Goal: Task Accomplishment & Management: Use online tool/utility

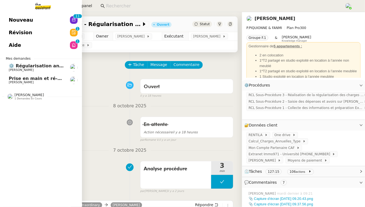
click at [59, 18] on link "Nouveau 0 1 2 3 4 5 6 7 8 9 0 1 2 3 4 5 6 7 8 9" at bounding box center [41, 20] width 82 height 13
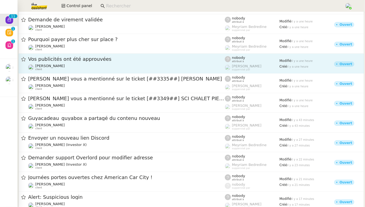
scroll to position [34, 0]
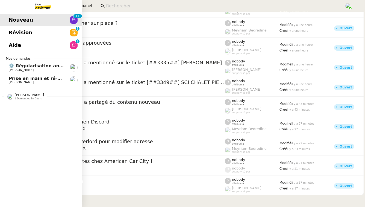
click at [12, 34] on span "Révision" at bounding box center [21, 32] width 24 height 8
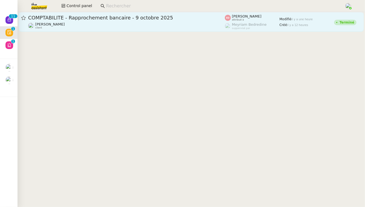
click at [127, 12] on link "COMPTABILITE - Rapprochement bancaire - [DATE] [PERSON_NAME] client [PERSON_NAM…" at bounding box center [192, 22] width 346 height 20
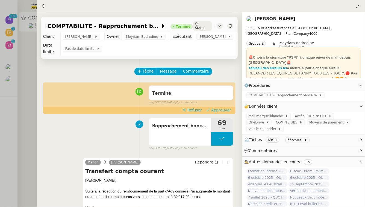
click at [226, 107] on span "Approuver" at bounding box center [221, 109] width 20 height 5
click at [0, 108] on div at bounding box center [182, 103] width 365 height 207
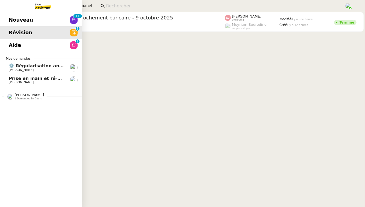
click at [11, 36] on span "Révision" at bounding box center [21, 32] width 24 height 8
click at [14, 42] on span "Aide" at bounding box center [15, 45] width 12 height 8
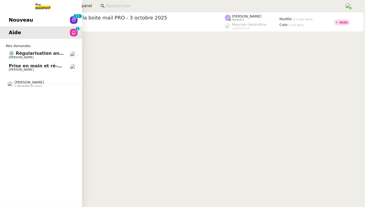
click at [37, 84] on span "[PERSON_NAME]" at bounding box center [29, 82] width 30 height 4
click at [53, 66] on span "Prise en main et ré-élaboration des process" at bounding box center [63, 65] width 108 height 5
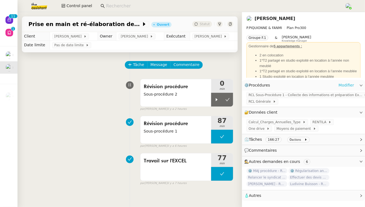
click at [346, 86] on link "Modifier" at bounding box center [347, 85] width 16 height 6
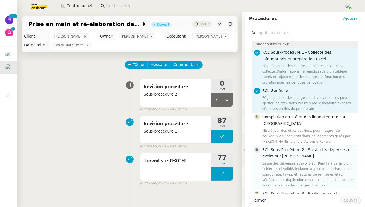
click at [314, 152] on h4 "RCL Sous-Procédure 2 - Saisie des dépenses et avoirs sur [PERSON_NAME]" at bounding box center [309, 153] width 92 height 13
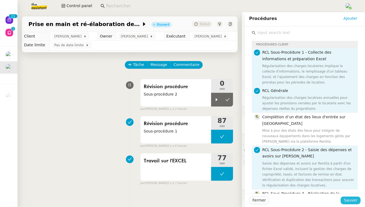
click at [350, 199] on span "Sauver" at bounding box center [350, 200] width 13 height 6
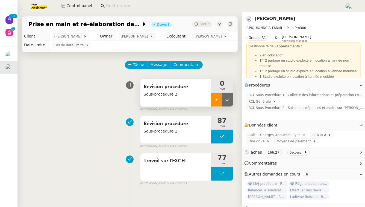
click at [221, 98] on div at bounding box center [216, 100] width 11 height 14
click at [274, 110] on span "RCL Sous-Procédure 2 - Saisie des dépenses et avoirs sur [PERSON_NAME]" at bounding box center [306, 107] width 115 height 5
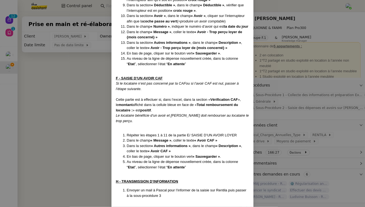
scroll to position [857, 0]
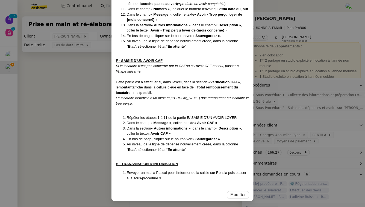
click at [82, 83] on nz-modal-container "Créé le [DATE] MAJ le [DATE] Contexte : Il s’agit de la deuxième étape qui est …" at bounding box center [182, 103] width 365 height 207
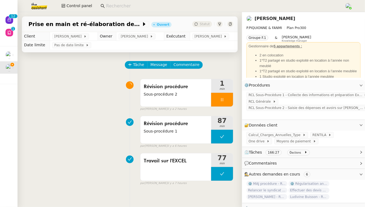
scroll to position [830, 0]
click at [220, 98] on icon at bounding box center [222, 99] width 4 height 4
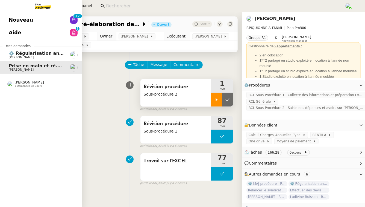
click at [31, 54] on span "⚙️ Régularisation annuelle des charges locatives" at bounding box center [69, 53] width 121 height 5
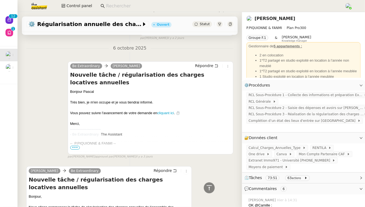
scroll to position [1763, 0]
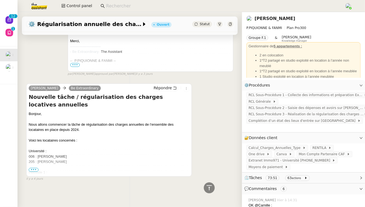
click at [32, 170] on span "•••" at bounding box center [34, 170] width 10 height 4
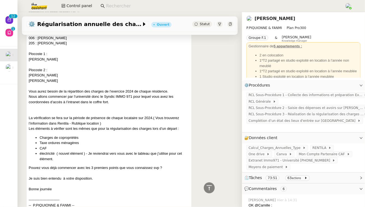
scroll to position [1892, 0]
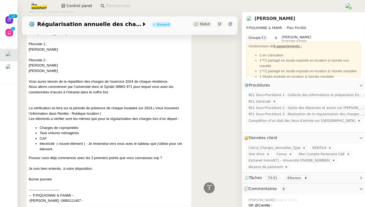
click at [289, 19] on link "[PERSON_NAME]" at bounding box center [275, 18] width 41 height 5
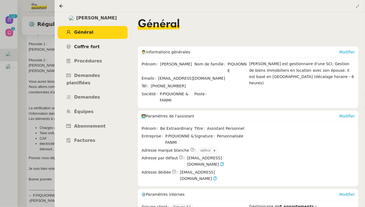
click at [104, 48] on link "Coffre fort" at bounding box center [93, 46] width 70 height 13
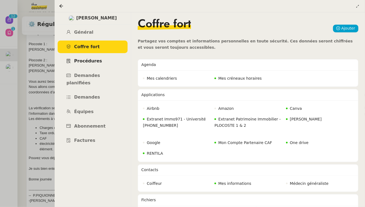
click at [104, 60] on link "Procédures" at bounding box center [93, 61] width 70 height 13
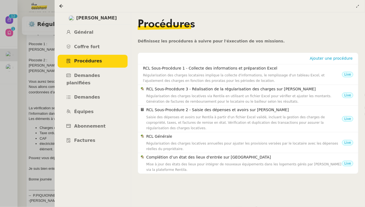
click at [5, 104] on div at bounding box center [182, 103] width 365 height 207
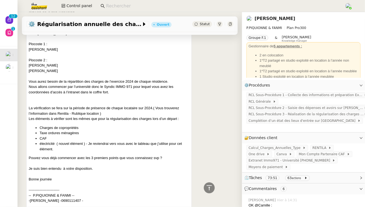
click at [284, 19] on link "[PERSON_NAME]" at bounding box center [275, 18] width 41 height 5
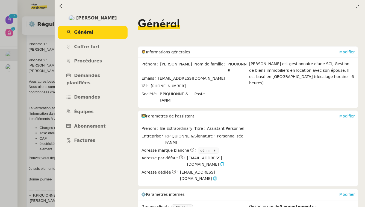
click at [0, 164] on div at bounding box center [182, 103] width 365 height 207
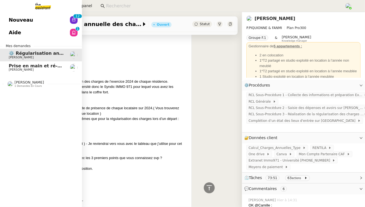
click at [24, 64] on span "Prise en main et ré-élaboration des process" at bounding box center [63, 65] width 108 height 5
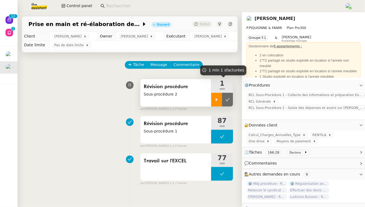
click at [216, 100] on icon at bounding box center [217, 99] width 4 height 4
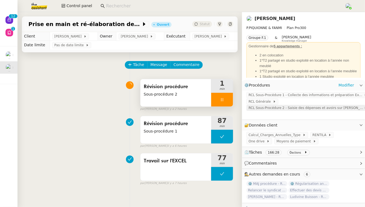
click at [284, 110] on span "RCL Sous-Procédure 2 - Saisie des dépenses et avoirs sur [PERSON_NAME]" at bounding box center [306, 107] width 115 height 5
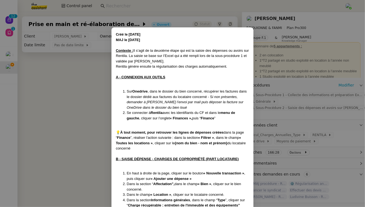
scroll to position [857, 0]
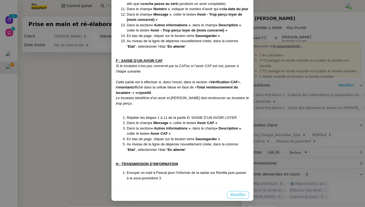
click at [239, 195] on span "Modifier" at bounding box center [239, 194] width 16 height 6
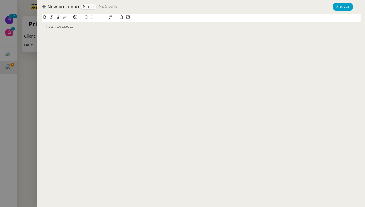
scroll to position [830, 0]
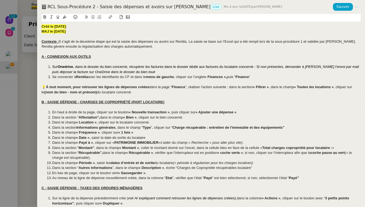
drag, startPoint x: 71, startPoint y: 31, endPoint x: 40, endPoint y: 31, distance: 30.1
click at [40, 31] on div "Créé le [DATE] MAJ le [DATE] Contexte : Il s’agit de la deuxième étape qui est …" at bounding box center [201, 110] width 328 height 193
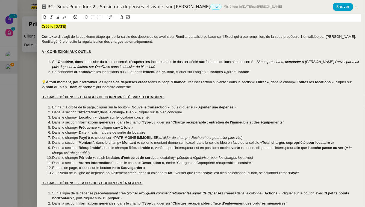
drag, startPoint x: 159, startPoint y: 42, endPoint x: 39, endPoint y: 42, distance: 119.3
click at [39, 42] on div "Créé le [DATE] Contexte : Il s’agit de la deuxième étape qui est la saisie des …" at bounding box center [201, 110] width 328 height 193
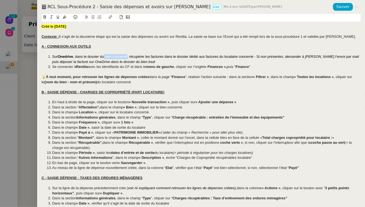
drag, startPoint x: 128, startPoint y: 56, endPoint x: 105, endPoint y: 56, distance: 22.7
click at [105, 56] on span ", dans le dossier du bien concerné, récupérer les factures dans le dossier dédi…" at bounding box center [166, 56] width 186 height 4
drag, startPoint x: 210, startPoint y: 56, endPoint x: 257, endPoint y: 56, distance: 47.6
click at [257, 56] on span ", récupérer les factures dans le dossier dédié aux factures du locataire concer…" at bounding box center [194, 56] width 132 height 4
click at [112, 50] on div at bounding box center [201, 51] width 319 height 5
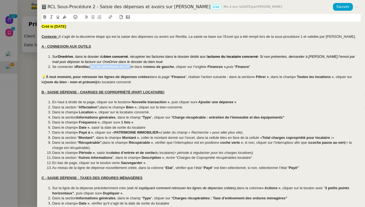
drag, startPoint x: 132, startPoint y: 67, endPoint x: 91, endPoint y: 66, distance: 41.9
click at [91, 66] on span "avec les identifiants du CF et dans le" at bounding box center [117, 67] width 58 height 4
click at [169, 66] on strong "« Finances »," at bounding box center [173, 67] width 22 height 4
click at [184, 66] on strong "Finances »," at bounding box center [173, 67] width 19 height 4
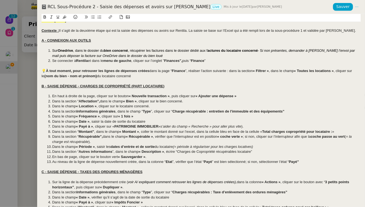
scroll to position [7, 0]
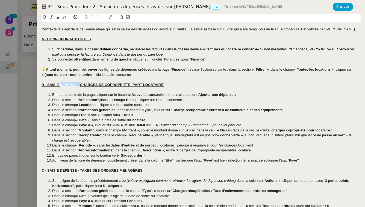
drag, startPoint x: 81, startPoint y: 83, endPoint x: 61, endPoint y: 83, distance: 19.4
click at [61, 83] on u "B - SAISIE DÉPENSE - CHARGES DE COPROPRIÉTÉ (PART LOCATAIRE)" at bounding box center [103, 85] width 123 height 4
click at [146, 84] on u "B - SAISIE "CHARGES DE COPROPRIÉTÉ (PART LOCATAIRE)" at bounding box center [94, 85] width 104 height 4
click at [133, 94] on strong "« Nouvelle transaction »" at bounding box center [149, 94] width 41 height 4
click at [169, 95] on strong "Nouvelle transaction »" at bounding box center [150, 94] width 38 height 4
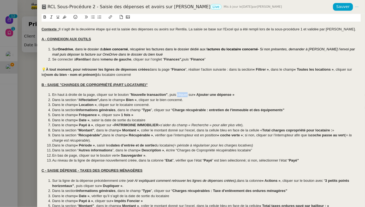
drag, startPoint x: 187, startPoint y: 95, endPoint x: 178, endPoint y: 95, distance: 9.3
click at [178, 95] on span ", puis cliquer sur" at bounding box center [181, 94] width 26 height 4
drag, startPoint x: 188, startPoint y: 95, endPoint x: 178, endPoint y: 95, distance: 9.8
click at [178, 95] on li "En haut à droite de la page, cliquer sur le bouton " Nouvelle transaction" , pu…" at bounding box center [204, 94] width 314 height 5
click at [226, 96] on li "En haut à droite de la page, cliquer sur le bouton " Nouvelle transaction" , pu…" at bounding box center [204, 94] width 314 height 5
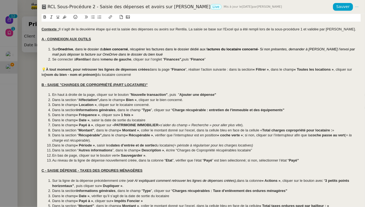
click at [129, 100] on strong "« Bien »" at bounding box center [130, 100] width 14 height 4
click at [136, 100] on strong "Bien »" at bounding box center [131, 100] width 11 height 4
click at [80, 106] on strong "« Location »" at bounding box center [86, 105] width 21 height 4
click at [95, 106] on strong "Location »" at bounding box center [87, 105] width 18 height 4
click at [153, 104] on li "Dans le champ " Location " , cliquer sur le locataire concerné." at bounding box center [204, 104] width 314 height 5
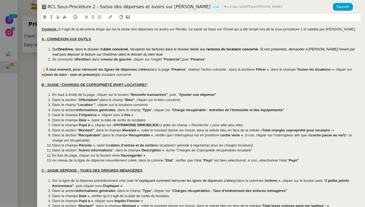
click at [77, 108] on span "Dans la section" at bounding box center [64, 110] width 24 height 4
click at [118, 109] on strong "Informations générales" at bounding box center [98, 110] width 39 height 4
click at [80, 114] on strong "« Fréquence »" at bounding box center [88, 115] width 24 height 4
click at [99, 115] on strong "Fréquence »" at bounding box center [88, 115] width 21 height 4
click at [120, 114] on strong "« 1 fois »" at bounding box center [123, 115] width 15 height 4
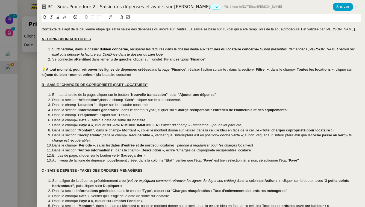
click at [132, 114] on li "Dans le champ " Fréquence" , cliquer sur " 1 fois »" at bounding box center [204, 114] width 314 height 5
click at [80, 120] on strong "« Date »" at bounding box center [83, 120] width 14 height 4
click at [88, 120] on strong "Date »" at bounding box center [83, 120] width 11 height 4
click at [80, 127] on strong "« Payé à »" at bounding box center [84, 125] width 17 height 4
click at [92, 126] on strong "Payé à »" at bounding box center [85, 125] width 14 height 4
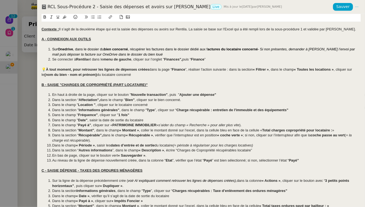
click at [114, 126] on strong "PATRIMOINE IMMOBILIER" at bounding box center [134, 125] width 44 height 4
click at [158, 125] on span "»" at bounding box center [157, 125] width 2 height 4
click at [244, 124] on span ")." at bounding box center [243, 125] width 2 height 4
click at [124, 129] on strong "« Montant »" at bounding box center [130, 130] width 20 height 4
click at [138, 131] on strong "Montant »" at bounding box center [130, 130] width 17 height 4
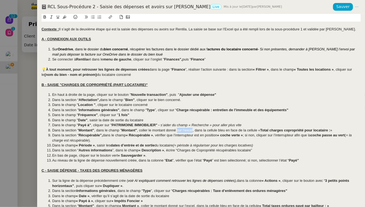
drag, startPoint x: 193, startPoint y: 130, endPoint x: 177, endPoint y: 130, distance: 15.9
click at [177, 130] on span ", coller le montant donné sur l’excel, dans la cellule bleu en face de la cellu…" at bounding box center [198, 130] width 123 height 4
drag, startPoint x: 193, startPoint y: 129, endPoint x: 182, endPoint y: 129, distance: 10.4
click at [182, 129] on span ", coller le montant donné du EXCEL, dans la cellule bleu en face de la cellule «" at bounding box center [199, 130] width 124 height 4
drag, startPoint x: 219, startPoint y: 130, endPoint x: 262, endPoint y: 130, distance: 43.2
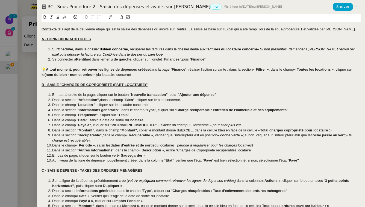
click at [262, 130] on li "Dans la section “ Montant” , dans le champ " Montant" , coller le montant donné…" at bounding box center [204, 130] width 314 height 5
click at [300, 130] on li "Dans la section “ Montant” , dans le champ " Montant" , coller le montant donné…" at bounding box center [204, 130] width 314 height 5
click at [132, 135] on strong "« Récupérable »" at bounding box center [139, 135] width 27 height 4
click at [152, 135] on strong "Récupérable »" at bounding box center [140, 135] width 24 height 4
click at [222, 135] on strong "« coche verte »" at bounding box center [229, 135] width 26 height 4
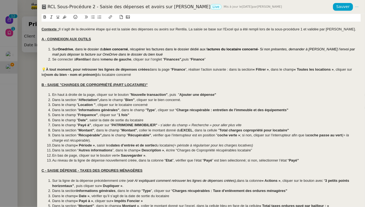
click at [240, 135] on strong "coche verte »" at bounding box center [229, 135] width 23 height 4
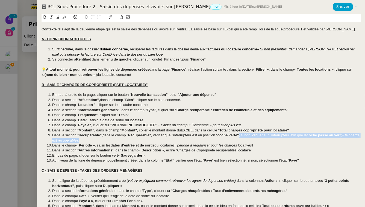
drag, startPoint x: 243, startPoint y: 139, endPoint x: 241, endPoint y: 136, distance: 3.7
click at [241, 136] on li "Dans la section “ Récupérable”, dans le champ " Récupérable" , vérifier que l’i…" at bounding box center [204, 138] width 314 height 10
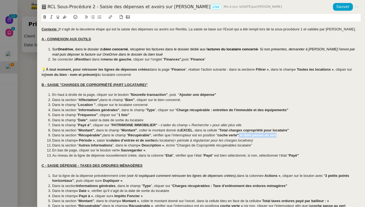
drag, startPoint x: 280, startPoint y: 135, endPoint x: 241, endPoint y: 135, distance: 39.7
click at [241, 135] on li "Dans la section “ Récupérable”, dans le champ " Récupérable" , vérifier que l’i…" at bounding box center [204, 135] width 314 height 5
click at [80, 140] on strong "« Période »" at bounding box center [85, 140] width 19 height 4
click at [94, 140] on strong "Période »" at bounding box center [86, 140] width 16 height 4
click at [143, 146] on strong "« Description »" at bounding box center [151, 145] width 25 height 4
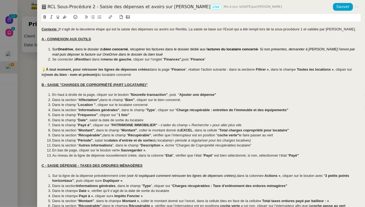
click at [163, 145] on strong "Description »" at bounding box center [152, 145] width 22 height 4
drag, startPoint x: 249, startPoint y: 145, endPoint x: 177, endPoint y: 144, distance: 72.2
click at [177, 144] on span ", écrire “Charges de Copropriété récupérables locataire”" at bounding box center [206, 145] width 88 height 4
click at [122, 150] on strong "« Sauvegarder »" at bounding box center [131, 150] width 27 height 4
click at [146, 151] on li "En bas de page, cliquer sur le bouton vert " Sauvegarder » ." at bounding box center [204, 150] width 314 height 5
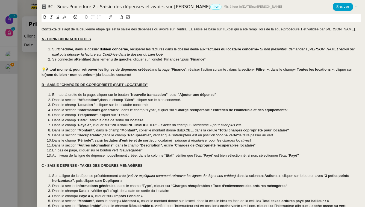
click at [246, 155] on span "” est bien sélectionné; si non, sélectionner l’état “" at bounding box center [250, 155] width 77 height 4
drag, startPoint x: 301, startPoint y: 155, endPoint x: 248, endPoint y: 155, distance: 53.1
click at [248, 155] on li "Au niveau de la ligne de dépense nouvellement créée, dans la colonne “ Etat ”, …" at bounding box center [204, 155] width 314 height 5
drag, startPoint x: 286, startPoint y: 157, endPoint x: 260, endPoint y: 156, distance: 26.0
click at [260, 156] on li "Au niveau de la ligne de dépense nouvellement créée, dans la colonne “ Etat ”, …" at bounding box center [204, 155] width 314 height 5
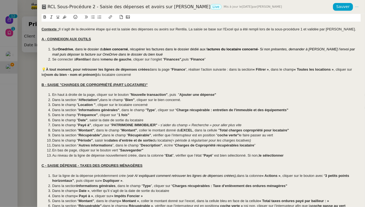
click at [279, 162] on div at bounding box center [201, 160] width 319 height 5
drag, startPoint x: 82, startPoint y: 166, endPoint x: 61, endPoint y: 165, distance: 20.5
click at [61, 165] on u "C - SAISIE DÉPENSE - TAXES DES ORDURES MÉNAGÈRES" at bounding box center [92, 165] width 101 height 4
click at [127, 165] on div "C - SAISIE "TAXES DES ORDURES MÉNAGÈRES" at bounding box center [201, 165] width 319 height 5
click at [267, 175] on strong "« Actions »" at bounding box center [271, 175] width 19 height 4
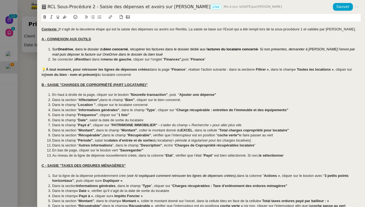
click at [280, 176] on strong "Actions »" at bounding box center [272, 175] width 16 height 4
click at [325, 175] on strong "3 petits points horizontaux”" at bounding box center [200, 177] width 296 height 9
drag, startPoint x: 315, startPoint y: 175, endPoint x: 74, endPoint y: 182, distance: 240.5
click at [74, 182] on li "Sur la ligne de la dépense précédemment crée ( voir A/ expliquant comment retro…" at bounding box center [204, 178] width 314 height 10
drag, startPoint x: 320, startPoint y: 176, endPoint x: 315, endPoint y: 176, distance: 4.6
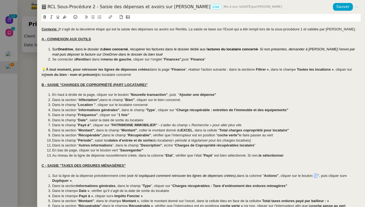
click at [315, 176] on span ", cliquer sur le bouton "...", puis cliquer sur" at bounding box center [312, 175] width 66 height 4
drag, startPoint x: 313, startPoint y: 176, endPoint x: 299, endPoint y: 176, distance: 14.5
click at [299, 176] on span ", cliquer sur le bouton" at bounding box center [296, 175] width 34 height 4
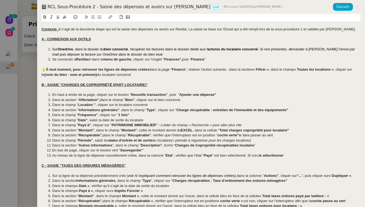
click at [335, 176] on strong "« Dupliquer »" at bounding box center [340, 175] width 22 height 4
click at [355, 176] on li "Sur la ligne de la dépense précédemment crée ( voir A/ expliquant comment retro…" at bounding box center [204, 175] width 314 height 5
click at [77, 179] on strong "Informations générales" at bounding box center [96, 180] width 39 height 4
click at [118, 182] on span ", dans le champ “" at bounding box center [131, 180] width 27 height 4
click at [80, 186] on strong "« Date »" at bounding box center [83, 186] width 14 height 4
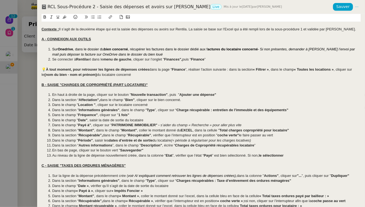
click at [87, 186] on strong "Date »" at bounding box center [83, 186] width 11 height 4
click at [88, 186] on strong "Date »" at bounding box center [83, 186] width 11 height 4
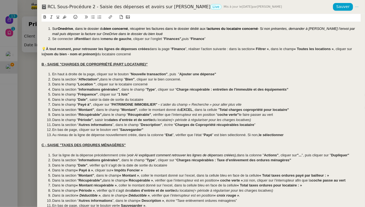
scroll to position [30, 0]
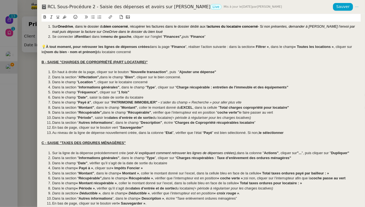
click at [80, 167] on strong "« Payé à »" at bounding box center [84, 168] width 17 height 4
click at [91, 168] on strong "Payé à »" at bounding box center [85, 168] width 14 height 4
click at [114, 167] on strong "« Impôts Foncier »" at bounding box center [125, 168] width 31 height 4
click at [143, 168] on li "Dans le champ " Payé à" , cliquer sur " Impôts Foncier »" at bounding box center [204, 167] width 314 height 5
click at [124, 173] on strong "« Montant »" at bounding box center [130, 173] width 20 height 4
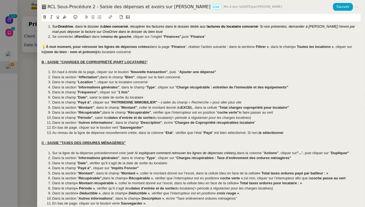
click at [138, 174] on strong "Montant »" at bounding box center [130, 173] width 17 height 4
drag, startPoint x: 193, startPoint y: 173, endPoint x: 185, endPoint y: 172, distance: 7.4
click at [185, 172] on span ", coller le montant donné sur l’excel, dans la cellule bleu en face de la cellu…" at bounding box center [197, 173] width 120 height 4
drag, startPoint x: 222, startPoint y: 173, endPoint x: 265, endPoint y: 173, distance: 42.4
click at [265, 173] on li "Dans la section “ Montant” , dans le champ " Montant" , coller le montant donné…" at bounding box center [204, 173] width 314 height 5
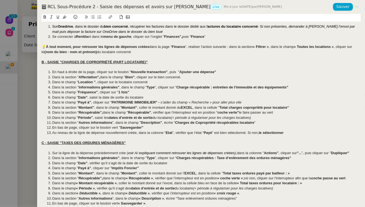
click at [291, 172] on li "Dans la section “ Montant” , dans le champ " Montant" , coller le montant donné…" at bounding box center [204, 173] width 314 height 5
click at [131, 178] on strong "« Récupérable »" at bounding box center [139, 178] width 27 height 4
click at [153, 178] on strong "Récupérable »" at bounding box center [140, 178] width 24 height 4
click at [241, 113] on span "le faire passer au vert" at bounding box center [256, 112] width 34 height 4
click at [221, 179] on strong "« coche verte »" at bounding box center [229, 178] width 26 height 4
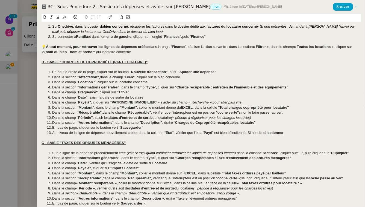
click at [240, 179] on strong "coche verte »" at bounding box center [229, 178] width 23 height 4
drag, startPoint x: 346, startPoint y: 178, endPoint x: 241, endPoint y: 179, distance: 105.6
click at [241, 179] on li "Dans la section “ Récupérable”, dans le champ " Récupérable" , vérifier que l’i…" at bounding box center [204, 178] width 314 height 5
click at [80, 184] on strong "« Montant récupérable »" at bounding box center [96, 183] width 41 height 4
click at [115, 183] on strong "Montant récupérable »" at bounding box center [97, 183] width 38 height 4
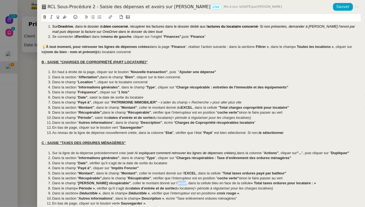
drag, startPoint x: 170, startPoint y: 183, endPoint x: 162, endPoint y: 184, distance: 7.9
click at [162, 184] on span "le montant donné sur l’excel, dans la cellule bleu en face de la cellule" at bounding box center [196, 183] width 109 height 4
drag, startPoint x: 200, startPoint y: 183, endPoint x: 243, endPoint y: 183, distance: 42.9
click at [243, 183] on li "Dans le champ " Montant récupérable" , coller le montant donné sur l’ EXCEL , d…" at bounding box center [204, 183] width 314 height 5
click at [263, 182] on li "Dans le champ " Montant récupérable" , coller le montant donné sur l’ EXCEL , d…" at bounding box center [204, 183] width 314 height 5
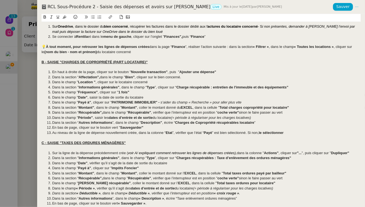
click at [80, 188] on strong "« Période »" at bounding box center [85, 188] width 19 height 4
click at [94, 188] on strong "Période »" at bounding box center [86, 188] width 16 height 4
click at [81, 193] on em "« Déductible »" at bounding box center [89, 193] width 24 height 4
click at [99, 194] on em "Déductible »" at bounding box center [89, 193] width 21 height 4
drag, startPoint x: 98, startPoint y: 193, endPoint x: 78, endPoint y: 193, distance: 20.5
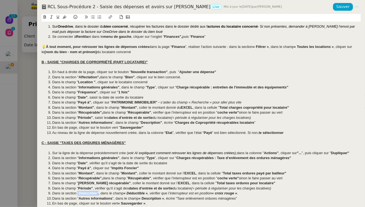
click at [78, 193] on li "Dans la section " Déductible" , dans le champ « Déductible » , vérifier que l’i…" at bounding box center [204, 193] width 314 height 5
click at [129, 193] on em "« Déductible »" at bounding box center [135, 193] width 24 height 4
click at [148, 193] on em ", vérifier que l’interrupteur est en position" at bounding box center [179, 193] width 64 height 4
drag, startPoint x: 146, startPoint y: 193, endPoint x: 127, endPoint y: 194, distance: 19.4
click at [127, 194] on em "Déductible"" at bounding box center [136, 193] width 20 height 4
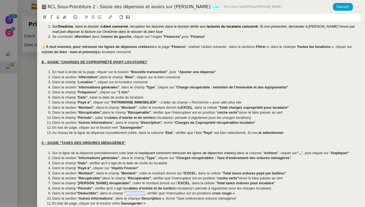
drag, startPoint x: 155, startPoint y: 178, endPoint x: 286, endPoint y: 176, distance: 131.3
click at [286, 176] on li "Dans la section “ Récupérable”, dans le champ " Récupérable" , vérifier que l’i…" at bounding box center [204, 178] width 314 height 5
copy li "vérifier que l’interrupteur est en position " coche verte" sinon le faire passe…"
drag, startPoint x: 238, startPoint y: 193, endPoint x: 149, endPoint y: 194, distance: 89.4
click at [149, 194] on li "Dans la section "Déductible" , dans le champ " Déductible" , vérifier que l’int…" at bounding box center [204, 193] width 314 height 5
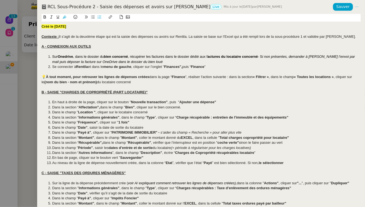
scroll to position [118, 0]
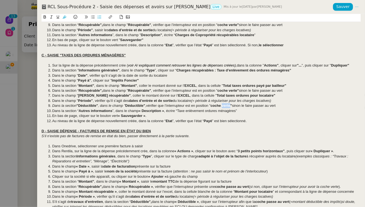
drag, startPoint x: 232, startPoint y: 106, endPoint x: 224, endPoint y: 107, distance: 8.2
click at [224, 107] on strong "coche verte"" at bounding box center [221, 105] width 21 height 4
drag, startPoint x: 281, startPoint y: 106, endPoint x: 274, endPoint y: 106, distance: 7.1
click at [274, 106] on li "Dans la section "Déductible" , dans le champ " Déductible" , vérifier que l’int…" at bounding box center [204, 105] width 314 height 5
click at [143, 112] on strong "« Description »" at bounding box center [151, 111] width 25 height 4
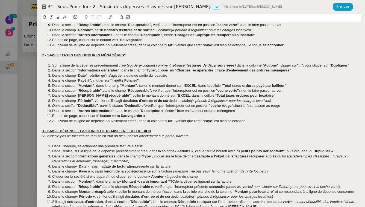
click at [163, 112] on strong "Description »" at bounding box center [152, 111] width 22 height 4
drag, startPoint x: 234, startPoint y: 111, endPoint x: 176, endPoint y: 112, distance: 57.5
click at [176, 112] on span ", écrire “Taxe enlèvement ordures ménagères”" at bounding box center [198, 111] width 73 height 4
click at [121, 117] on strong "« Sauvegarder »" at bounding box center [131, 116] width 27 height 4
click at [149, 116] on li "En bas de page, cliquer sur le bouton vert " Sauvegarder » ." at bounding box center [204, 115] width 314 height 5
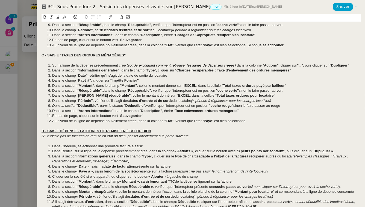
click at [170, 121] on strong "Etat" at bounding box center [169, 121] width 7 height 4
click at [0, 0] on lt-span "État" at bounding box center [0, 0] width 0 height 0
click at [251, 121] on li "Au niveau de la ligne de dépense nouvellement créée, dans la colonne “ État ”, …" at bounding box center [204, 120] width 314 height 5
drag, startPoint x: 286, startPoint y: 46, endPoint x: 249, endPoint y: 46, distance: 36.7
click at [249, 46] on li "Au niveau de la ligne de dépense nouvellement créée, dans la colonne “ Etat ”, …" at bounding box center [204, 45] width 314 height 5
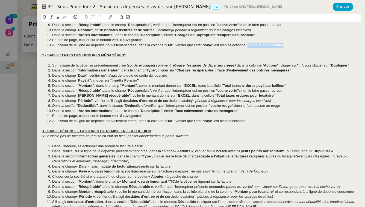
copy li "Si non, le sélectionner"
click at [251, 120] on li "Au niveau de la ligne de dépense nouvellement créée, dans la colonne “ État ”, …" at bounding box center [204, 120] width 314 height 5
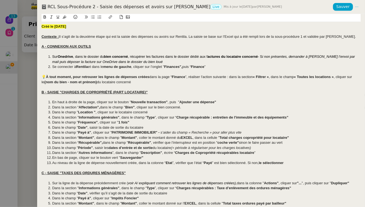
scroll to position [133, 0]
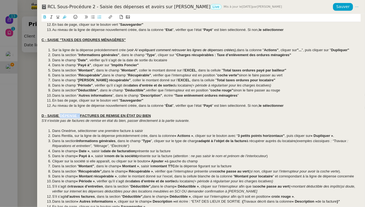
drag, startPoint x: 80, startPoint y: 115, endPoint x: 60, endPoint y: 115, distance: 20.0
click at [60, 115] on u "D - SAISIE DÉPENSE - FACTURES DE REMISE EN ÉTAT DU BIEN" at bounding box center [96, 116] width 109 height 4
click at [134, 116] on div "D - SAISIE "FACTURES DE REMISE EN ÉTAT DU BIEN" at bounding box center [201, 115] width 319 height 5
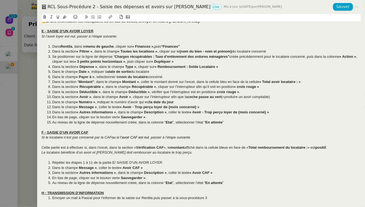
scroll to position [245, 0]
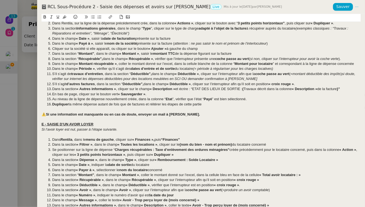
click at [103, 130] on em "Si l’avoir loyer est nul, passer à l’étape suivante." at bounding box center [80, 129] width 76 height 4
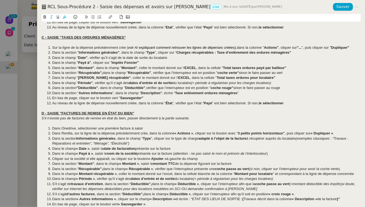
scroll to position [136, 0]
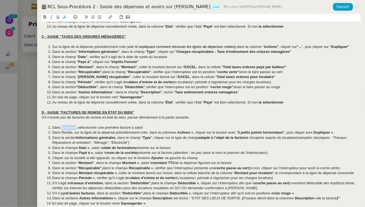
drag, startPoint x: 75, startPoint y: 128, endPoint x: 62, endPoint y: 128, distance: 14.0
click at [62, 128] on span "Dans Onedrive, sélectionner une première facture à saisir" at bounding box center [97, 127] width 91 height 4
click at [147, 128] on li "Dans OneDrive , sélectionner une première facture à saisir" at bounding box center [204, 127] width 314 height 5
drag, startPoint x: 72, startPoint y: 133, endPoint x: 63, endPoint y: 134, distance: 9.9
click at [63, 134] on span "Dans Rentila, sur la ligne de la dépense précédemment crée, dans la colonne" at bounding box center [113, 132] width 122 height 4
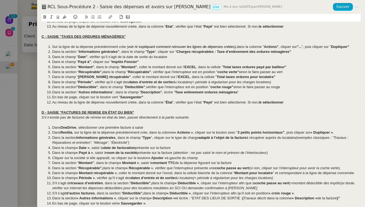
click at [180, 132] on strong "« Actions »" at bounding box center [183, 132] width 19 height 4
click at [194, 133] on span ", cliquer sur le bouton avec “" at bounding box center [215, 132] width 45 height 4
drag, startPoint x: 284, startPoint y: 133, endPoint x: 228, endPoint y: 134, distance: 55.8
click at [228, 134] on li "Dans Rentila , sur la ligne de la dépense précédemment crée, dans la colonne " …" at bounding box center [204, 132] width 314 height 5
drag, startPoint x: 232, startPoint y: 133, endPoint x: 229, endPoint y: 133, distance: 3.0
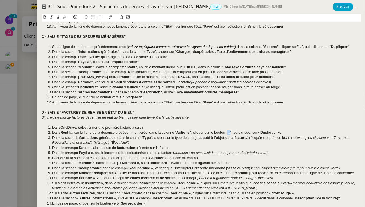
click at [229, 133] on span ", cliquer sur le bouton "...", puis cliquer sur" at bounding box center [224, 132] width 66 height 4
click at [264, 133] on strong "« Dupliquer »" at bounding box center [269, 132] width 22 height 4
click at [283, 132] on li "Dans Rentila , sur la ligne de la dépense précédemment crée, dans la colonne " …" at bounding box center [204, 132] width 314 height 5
click at [78, 137] on strong "Informations générales" at bounding box center [96, 137] width 39 height 4
click at [118, 137] on strong "Informations générales" at bounding box center [98, 137] width 39 height 4
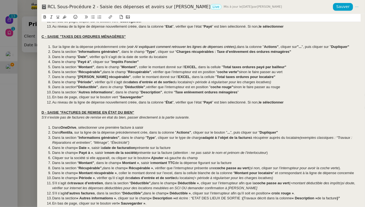
click at [80, 149] on strong "« Date »" at bounding box center [83, 148] width 14 height 4
click at [88, 148] on strong "Date »" at bounding box center [83, 148] width 11 height 4
click at [81, 153] on strong "« Payé à »" at bounding box center [84, 152] width 17 height 4
click at [92, 153] on strong "Payé à »" at bounding box center [85, 152] width 14 height 4
drag, startPoint x: 71, startPoint y: 158, endPoint x: 85, endPoint y: 158, distance: 14.5
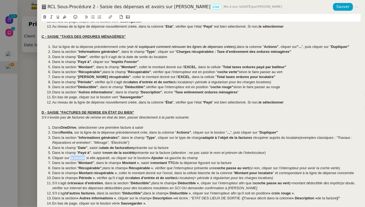
click at [85, 158] on span "Cliquer sur la société si elle apparaît, ou cliquer sur le bouton" at bounding box center [100, 158] width 96 height 4
click at [154, 157] on strong "« Ajouter »" at bounding box center [157, 158] width 18 height 4
click at [165, 159] on strong "Ajouter »" at bounding box center [157, 158] width 15 height 4
click at [53, 159] on span "Cliquer sur" at bounding box center [60, 158] width 17 height 4
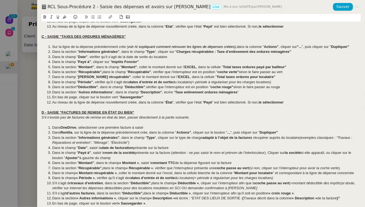
click at [125, 161] on strong "« Montant »" at bounding box center [130, 163] width 20 height 4
click at [138, 164] on strong "Montant »" at bounding box center [130, 163] width 17 height 4
click at [131, 168] on strong "« Récupérable »" at bounding box center [139, 168] width 27 height 4
click at [153, 168] on strong "Récupérable »" at bounding box center [140, 168] width 24 height 4
drag, startPoint x: 240, startPoint y: 167, endPoint x: 232, endPoint y: 167, distance: 8.2
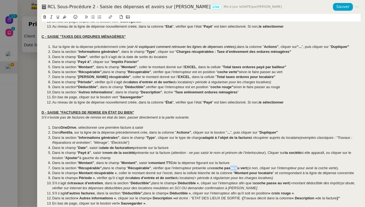
click at [232, 167] on strong "coche passe au vert" at bounding box center [230, 168] width 34 height 4
drag, startPoint x: 194, startPoint y: 72, endPoint x: 288, endPoint y: 73, distance: 94.4
click at [289, 73] on li "Dans la section “ Récupérable”, dans le champ " Récupérable" , vérifier que l’i…" at bounding box center [204, 71] width 314 height 5
copy li "est en position " coche verte" sinon le faire passer au vert"
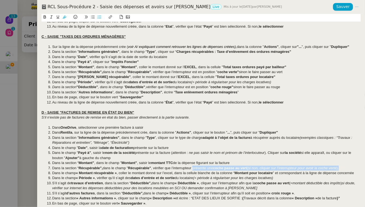
drag, startPoint x: 194, startPoint y: 168, endPoint x: 350, endPoint y: 167, distance: 156.2
click at [350, 167] on li "Dans la section “ Récupérable”, dans le champ " Récupérable" , vérifier que l’i…" at bounding box center [204, 167] width 314 height 5
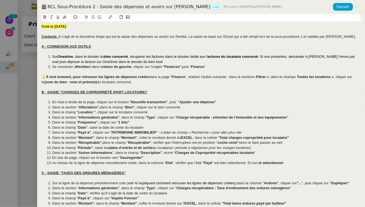
scroll to position [199, 0]
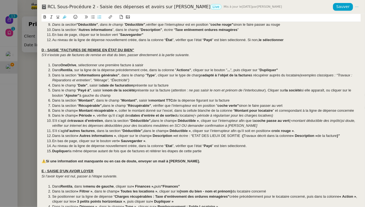
click at [80, 109] on strong "« Montant récupérable »" at bounding box center [96, 110] width 41 height 4
click at [115, 110] on strong "Montant récupérable »" at bounding box center [97, 110] width 38 height 4
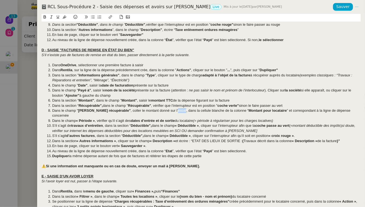
drag, startPoint x: 171, startPoint y: 109, endPoint x: 163, endPoint y: 110, distance: 7.7
click at [163, 110] on span "le montant donné sur l’excel, dans la cellule blanche de la colonne “" at bounding box center [195, 110] width 107 height 4
drag, startPoint x: 357, startPoint y: 112, endPoint x: 278, endPoint y: 112, distance: 79.6
click at [278, 112] on li "Dans le champ " Montant récupérable" , coller le montant donné sur l’ EXCEL , d…" at bounding box center [204, 113] width 314 height 10
click at [80, 118] on strong "« Période »" at bounding box center [85, 120] width 19 height 4
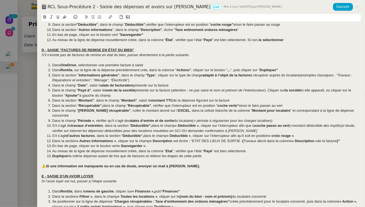
click at [94, 118] on strong "Période »" at bounding box center [86, 120] width 16 height 4
click at [181, 123] on strong "« Déductible »" at bounding box center [187, 125] width 24 height 4
click at [200, 123] on span ", cliquer sur l’interrupteur afin que la" at bounding box center [226, 125] width 57 height 4
click at [187, 126] on em "si doute, vérifier sur internet les dépenses déductibles pour des locations meu…" at bounding box center [203, 127] width 303 height 9
click at [237, 127] on em "si doute, vérifier sur internet les dépenses déductibles pour des locations meu…" at bounding box center [203, 127] width 303 height 9
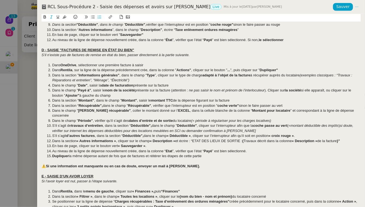
click at [240, 126] on li "S’il s’agit de travaux d’entretien , dans la section “ Déductible”, dans le cha…" at bounding box center [204, 128] width 314 height 10
click at [173, 133] on strong "« Déductible »" at bounding box center [179, 135] width 24 height 4
click at [190, 133] on strong "Déductible »" at bounding box center [179, 135] width 21 height 4
click at [272, 133] on strong "« croix rouge »" at bounding box center [279, 135] width 25 height 4
click at [304, 133] on li "S’il s’agit d’autres factures , dans la section “ Déductible”, dans le champ " …" at bounding box center [204, 135] width 314 height 5
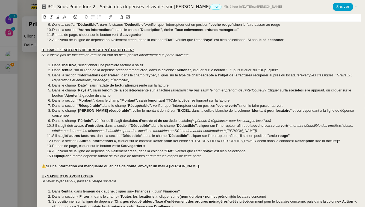
click at [81, 139] on strong "« Autres informations »" at bounding box center [97, 141] width 40 height 4
click at [115, 138] on li "Dans la section " Autres informations » , cliquer sur le champ « Description » …" at bounding box center [204, 140] width 314 height 5
click at [153, 139] on strong "« Description »" at bounding box center [160, 141] width 25 height 4
click at [172, 139] on strong "Description »" at bounding box center [161, 141] width 22 height 4
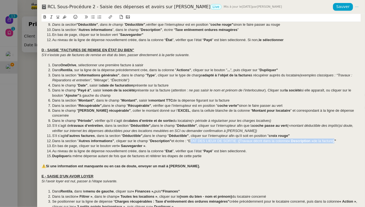
drag, startPoint x: 190, startPoint y: 136, endPoint x: 339, endPoint y: 137, distance: 149.3
click at [339, 138] on li "Dans la section " Autres informations" , cliquer sur le champ " Description" et…" at bounding box center [204, 140] width 314 height 5
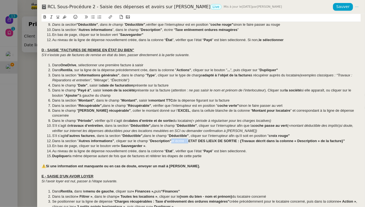
click at [318, 139] on strong "ETAT DES LIEUX DE SORTIE : {Travaux décrit dans la colonne « Description » de l…" at bounding box center [266, 141] width 157 height 4
drag, startPoint x: 318, startPoint y: 136, endPoint x: 298, endPoint y: 136, distance: 20.2
click at [298, 139] on strong "ETAT DES LIEUX DE SORTIE : {Travaux décrit dans la colonne « Description » de l…" at bounding box center [266, 141] width 157 height 4
click at [123, 144] on strong "« Sauvegarder »" at bounding box center [131, 146] width 27 height 4
click at [149, 143] on li "En bas de page, cliquer sur le bouton vert " Sauvegarder » ." at bounding box center [204, 145] width 314 height 5
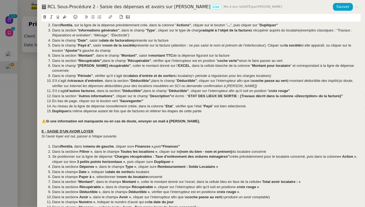
scroll to position [245, 0]
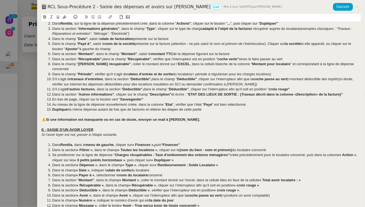
click at [139, 142] on strong "« Finances »," at bounding box center [143, 144] width 22 height 4
click at [154, 142] on strong "Finances »," at bounding box center [144, 144] width 19 height 4
click at [81, 148] on strong "« Filtrer »" at bounding box center [85, 150] width 16 height 4
click at [92, 148] on strong "Filtrer »" at bounding box center [85, 150] width 13 height 4
click at [120, 148] on strong "« Toutes les locations »" at bounding box center [136, 150] width 40 height 4
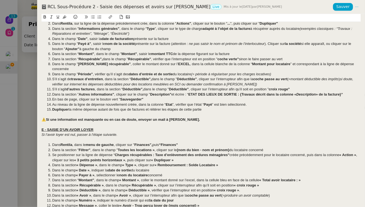
click at [155, 148] on span ", cliquer sur le" at bounding box center [166, 150] width 22 height 4
click at [345, 153] on strong "« Action »" at bounding box center [348, 155] width 17 height 4
click at [356, 153] on strong "Action »" at bounding box center [349, 155] width 14 height 4
drag, startPoint x: 125, startPoint y: 155, endPoint x: 75, endPoint y: 156, distance: 50.1
click at [75, 158] on strong "« 3 petits points horizontaux »" at bounding box center [99, 160] width 51 height 4
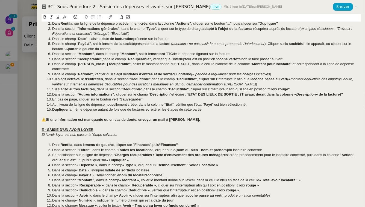
click at [112, 158] on strong "« Dupliquer »" at bounding box center [117, 160] width 22 height 4
click at [131, 155] on li "Se positionner sur la ligne de dépense “ Charges récupérables : Taxe d’enlèveme…" at bounding box center [204, 157] width 314 height 10
click at [81, 163] on strong "« Dépense »" at bounding box center [87, 165] width 21 height 4
click at [96, 163] on strong "Dépense »" at bounding box center [88, 165] width 18 height 4
click at [125, 163] on strong "« Type »" at bounding box center [127, 165] width 14 height 4
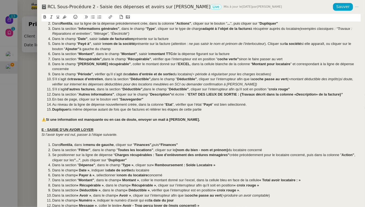
click at [133, 163] on strong "Type »" at bounding box center [128, 165] width 11 height 4
click at [155, 163] on strong "« Remboursement : Solde Locataire »" at bounding box center [183, 165] width 64 height 4
click at [214, 162] on li "Dans la section " Dépense" , dans le champ " Type" , cliquer sur " Remboursemen…" at bounding box center [204, 164] width 314 height 5
click at [81, 168] on strong "« Date »" at bounding box center [83, 170] width 14 height 4
click at [89, 168] on span ", indiquer la" at bounding box center [98, 170] width 18 height 4
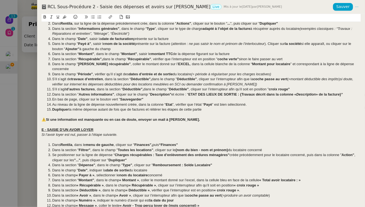
click at [81, 173] on strong "« Payer à »" at bounding box center [85, 175] width 19 height 4
click at [93, 173] on strong "Payer à »" at bounding box center [86, 175] width 16 height 4
click at [123, 178] on strong "« Montant »" at bounding box center [130, 180] width 20 height 4
click at [138, 178] on strong "Montant »" at bounding box center [130, 180] width 17 height 4
drag, startPoint x: 193, startPoint y: 175, endPoint x: 185, endPoint y: 176, distance: 8.0
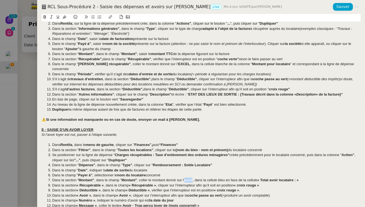
click at [185, 178] on span ", coller le montant donné sur l’excel, dans la cellule bleu en face de la cellu…" at bounding box center [197, 180] width 120 height 4
drag, startPoint x: 196, startPoint y: 176, endPoint x: 186, endPoint y: 176, distance: 10.1
click at [186, 178] on span ", coller le montant donné sur l’EXCEL, dans la cellule bleu en face de la cellu…" at bounding box center [199, 180] width 124 height 4
click at [187, 178] on span ", coller le montant donné sur l’EXCEL, dans la cellule bleu en face de la cellu…" at bounding box center [199, 180] width 124 height 4
drag, startPoint x: 185, startPoint y: 176, endPoint x: 196, endPoint y: 176, distance: 10.9
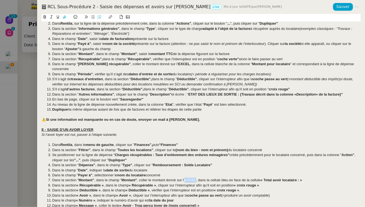
click at [196, 178] on span ", coller le montant donné sur l’EXCEL, dans la cellule bleu en face de la cellu…" at bounding box center [199, 180] width 124 height 4
drag, startPoint x: 222, startPoint y: 175, endPoint x: 266, endPoint y: 175, distance: 43.8
click at [266, 178] on li "Dans la section “ Montant” , dans le champ " Montant" , coller le montant donné…" at bounding box center [204, 180] width 314 height 5
click at [263, 178] on li "Dans la section “ Montant” , dans le champ " Montant" , coller le montant donné…" at bounding box center [204, 180] width 314 height 5
click at [81, 183] on strong "« Récupérable »" at bounding box center [90, 185] width 27 height 4
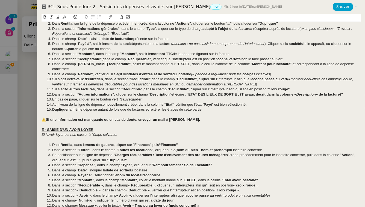
click at [103, 183] on strong "Récupérable »" at bounding box center [91, 185] width 24 height 4
click at [131, 183] on strong "« Récupérable »" at bounding box center [140, 185] width 27 height 4
click at [154, 183] on span ", cliquer sur l’interrupteur afin qu’il soit en position" at bounding box center [192, 185] width 78 height 4
click at [235, 183] on strong "« croix rouge »" at bounding box center [242, 185] width 25 height 4
click at [254, 183] on strong "croix rouge »" at bounding box center [243, 185] width 22 height 4
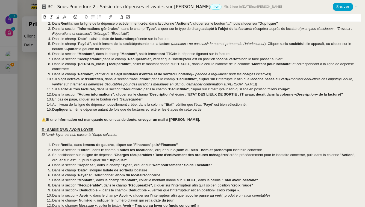
click at [81, 188] on strong "« Déductible »" at bounding box center [89, 190] width 24 height 4
click at [99, 188] on strong "Déductible »" at bounding box center [89, 190] width 21 height 4
click at [127, 188] on strong "« Déductible »" at bounding box center [136, 190] width 24 height 4
click at [147, 188] on strong "Déductible »" at bounding box center [136, 190] width 21 height 4
click at [214, 188] on strong "« croix rouge »" at bounding box center [222, 190] width 25 height 4
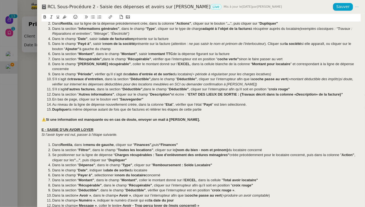
click at [238, 188] on li "Dans la section " Déductible" , dans le champ " Déductible" , vérifier que l’in…" at bounding box center [204, 190] width 314 height 5
click at [81, 193] on strong "« Avoir »" at bounding box center [84, 195] width 15 height 4
click at [91, 193] on strong "Avoir »" at bounding box center [85, 195] width 12 height 4
click at [118, 193] on strong "« Avoir »" at bounding box center [122, 195] width 15 height 4
click at [129, 193] on span ", cliquer sur l’interrupteur afin que la" at bounding box center [157, 195] width 57 height 4
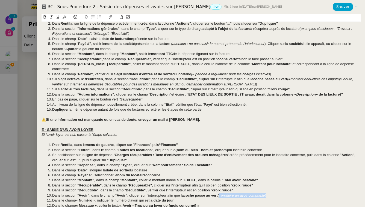
drag, startPoint x: 270, startPoint y: 191, endPoint x: 220, endPoint y: 192, distance: 50.3
click at [220, 193] on li "Dans la section " Avoir" , dans le champ " Avoir" , cliquer sur l’interrupteur …" at bounding box center [204, 195] width 314 height 5
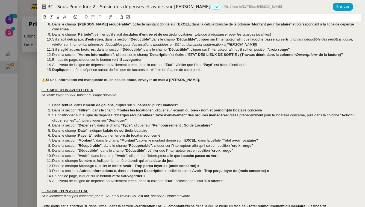
scroll to position [284, 0]
click at [80, 159] on strong "« Numéro »" at bounding box center [85, 161] width 19 height 4
click at [94, 159] on strong "Numéro »" at bounding box center [86, 161] width 16 height 4
click at [80, 164] on strong "« Message »" at bounding box center [86, 166] width 21 height 4
click at [95, 164] on strong "Message »" at bounding box center [87, 166] width 18 height 4
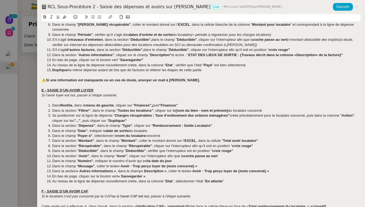
click at [121, 164] on strong "« Avoir - Trop perçu loyer de {mois concerné} »" at bounding box center [158, 166] width 80 height 4
click at [122, 164] on strong "« Avoir - Trop perçu loyer de {mois concerné} »" at bounding box center [158, 166] width 80 height 4
click at [197, 164] on li "Dans le champ " Message" , coller le texte " Avoir - Trop perçu loyer de {mois …" at bounding box center [204, 166] width 314 height 5
click at [80, 169] on strong "« Autres informations »" at bounding box center [97, 171] width 40 height 4
click at [115, 169] on strong "Autres informations »" at bounding box center [97, 171] width 37 height 4
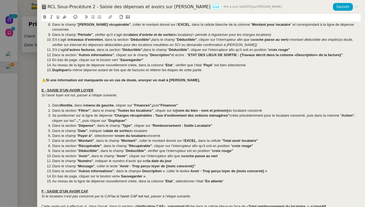
click at [144, 169] on strong "« Description »" at bounding box center [151, 171] width 25 height 4
click at [164, 169] on span ", coller le texte" at bounding box center [175, 171] width 23 height 4
click at [190, 169] on strong "« Avoir - Trop perçu loyer de {mois concerné} »" at bounding box center [226, 171] width 80 height 4
click at [267, 168] on li "Dans la section " Autres informations" , dans le champ " Description" , coller …" at bounding box center [204, 170] width 314 height 5
click at [122, 174] on strong "« Sauvegarder »" at bounding box center [131, 176] width 27 height 4
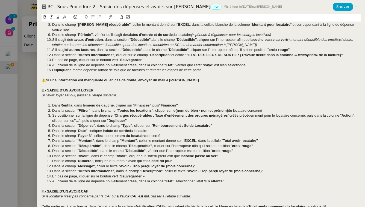
click at [146, 174] on li "En bas de page, cliquer sur le bouton vert " Sauvegarder » ." at bounding box center [204, 176] width 314 height 5
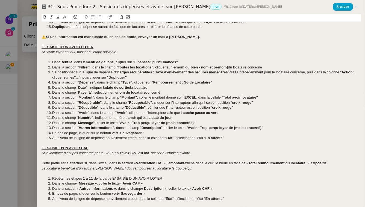
scroll to position [338, 0]
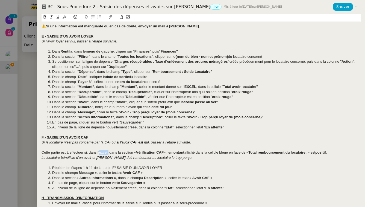
drag, startPoint x: 108, startPoint y: 148, endPoint x: 100, endPoint y: 149, distance: 8.2
click at [100, 150] on span "Cette partie est à effectuer si, dans l’excel, dans la section «" at bounding box center [89, 152] width 95 height 4
click at [142, 150] on strong "Vérification CAF" at bounding box center [154, 152] width 28 height 4
click at [170, 150] on span "», le" at bounding box center [170, 152] width 7 height 4
drag, startPoint x: 223, startPoint y: 147, endPoint x: 255, endPoint y: 149, distance: 31.5
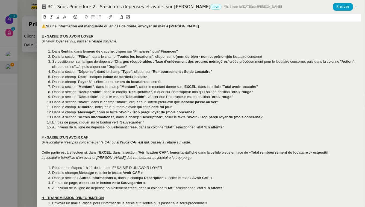
click at [255, 150] on div "Cette partie est à effectuer si, dans l’ EXCEL , dans la section " Vérification…" at bounding box center [201, 152] width 319 height 5
click at [287, 150] on span "» est" at bounding box center [285, 152] width 8 height 4
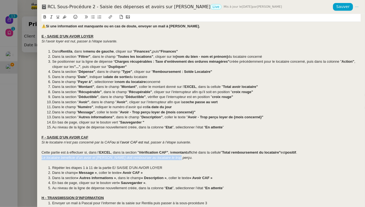
drag, startPoint x: 177, startPoint y: 153, endPoint x: 33, endPoint y: 150, distance: 144.2
click at [33, 150] on div "RCL Sous-Procédure 2 - Saisie des dépenses et avoirs sur Rentila Live Mis à jou…" at bounding box center [182, 103] width 365 height 207
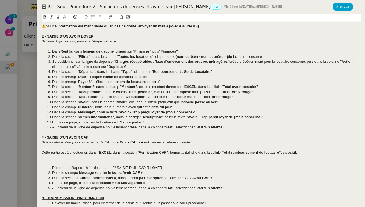
drag, startPoint x: 83, startPoint y: 162, endPoint x: 94, endPoint y: 162, distance: 11.0
click at [94, 165] on span "Répéter les étapes 1 à 11 de la partie E/ SAISIE D’UN AVOIR LOYER" at bounding box center [107, 167] width 110 height 4
drag, startPoint x: 84, startPoint y: 163, endPoint x: 92, endPoint y: 163, distance: 8.8
click at [92, 165] on span "Répéter les étapes 1 à 11 de la partie E/ SAISIE D’UN AVOIR LOYER" at bounding box center [107, 167] width 110 height 4
drag, startPoint x: 112, startPoint y: 162, endPoint x: 168, endPoint y: 162, distance: 56.3
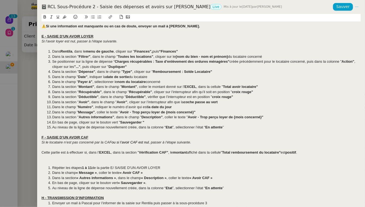
click at [168, 165] on li "Répéter les étapes 1 à 11 de la partie E/ SAISIE D’UN AVOIR LOYER" at bounding box center [204, 167] width 314 height 5
click at [81, 170] on strong "« Message »" at bounding box center [86, 172] width 21 height 4
click at [96, 170] on span ", coller le texte" at bounding box center [107, 172] width 23 height 4
click at [96, 170] on strong "Message »" at bounding box center [87, 172] width 18 height 4
click at [122, 170] on strong "« Avoir CAF »" at bounding box center [129, 172] width 23 height 4
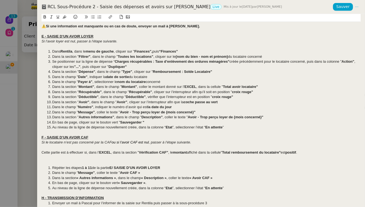
click at [140, 170] on li "Dans le champ " Message" , coller le texte " Avoir CAF »" at bounding box center [204, 172] width 314 height 5
click at [80, 176] on strong "« Autres informations »" at bounding box center [97, 178] width 40 height 4
click at [115, 176] on span ", dans le champ" at bounding box center [127, 178] width 25 height 4
click at [144, 176] on strong "« Description »" at bounding box center [151, 178] width 25 height 4
click at [164, 176] on span ", coller le texte" at bounding box center [175, 178] width 23 height 4
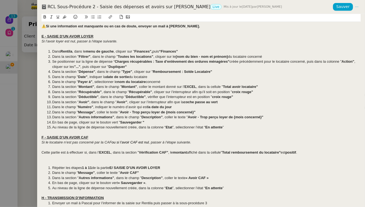
click at [191, 176] on strong "« Avoir CAF »" at bounding box center [197, 178] width 23 height 4
click at [208, 176] on strong "Avoir CAF »" at bounding box center [198, 178] width 20 height 4
click at [122, 181] on strong "« Sauvegarder »" at bounding box center [131, 183] width 27 height 4
click at [146, 180] on li "En bas de page, cliquer sur le bouton vert " Sauvegarder » ." at bounding box center [204, 182] width 314 height 5
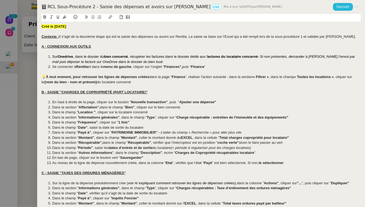
click at [342, 8] on span "Sauver" at bounding box center [343, 7] width 13 height 6
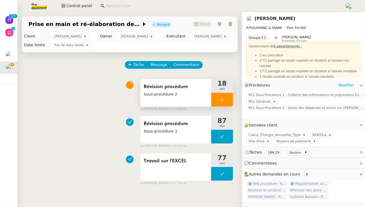
click at [231, 100] on div at bounding box center [222, 100] width 22 height 14
click at [231, 100] on button at bounding box center [227, 100] width 11 height 14
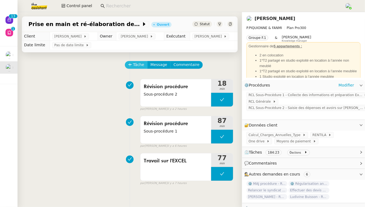
click at [137, 65] on span "Tâche" at bounding box center [138, 65] width 11 height 6
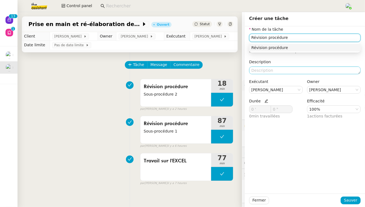
type input "Révision procédure"
click at [261, 72] on textarea at bounding box center [305, 70] width 112 height 8
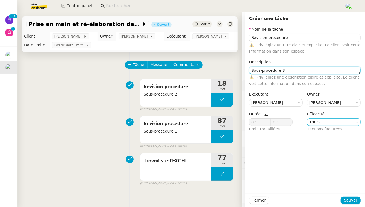
type textarea "Sous-procédure 3"
click at [333, 124] on nz-select-item "100%" at bounding box center [334, 121] width 49 height 7
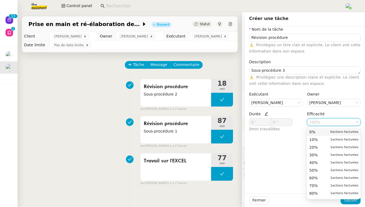
click at [327, 133] on div "0% 0 actions facturées" at bounding box center [334, 131] width 49 height 5
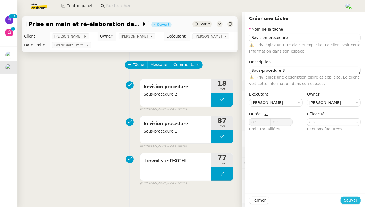
click at [359, 200] on button "Sauver" at bounding box center [351, 200] width 20 height 8
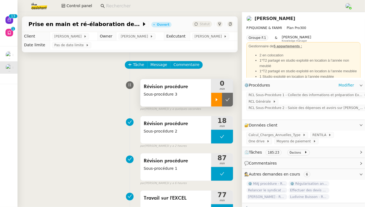
click at [214, 101] on div at bounding box center [216, 100] width 11 height 14
click at [346, 86] on link "Modifier" at bounding box center [347, 85] width 16 height 6
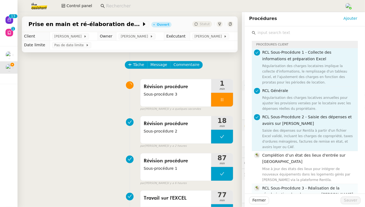
click at [276, 186] on span "RCL Sous-Procédure 3 - Réalisation de la régularisation des charges sur [PERSON…" at bounding box center [308, 191] width 91 height 11
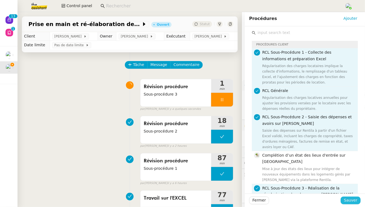
click at [351, 199] on span "Sauver" at bounding box center [350, 200] width 13 height 6
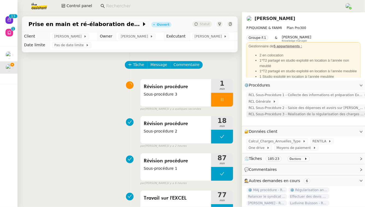
click at [280, 116] on span "RCL Sous-Procédure 3 - Réalisation de la régularisation des charges sur [PERSON…" at bounding box center [306, 113] width 115 height 5
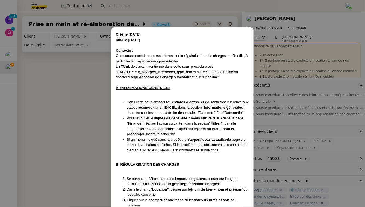
click at [292, 93] on nz-modal-container "Créé le [DATE] MAJ le [DATE] Contexte : Cette sous procédure permet de réaliser…" at bounding box center [182, 103] width 365 height 207
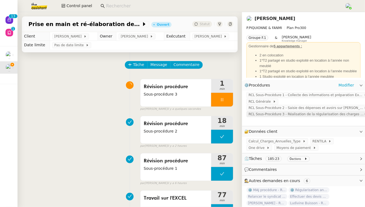
click at [296, 114] on span "RCL Sous-Procédure 3 - Réalisation de la régularisation des charges sur [PERSON…" at bounding box center [306, 113] width 115 height 5
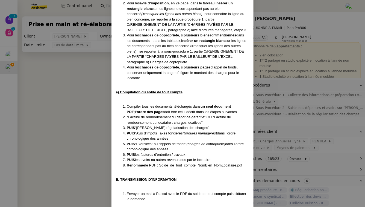
scroll to position [1169, 0]
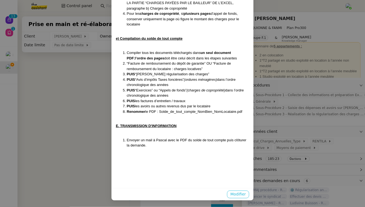
click at [245, 195] on span "Modifier" at bounding box center [239, 194] width 16 height 6
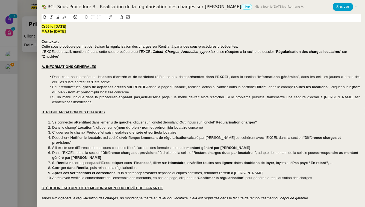
scroll to position [1141, 0]
drag, startPoint x: 62, startPoint y: 56, endPoint x: 48, endPoint y: 52, distance: 14.5
click at [48, 52] on div "L’EXCEL de travail, mentionné dans cette sous-procédure est l’EXCEL Calcul_Char…" at bounding box center [201, 54] width 319 height 10
click at [62, 55] on div "L’EXCEL de travail, mentionné dans cette sous-procédure est l’EXCEL Calcul_Char…" at bounding box center [201, 54] width 319 height 10
drag, startPoint x: 64, startPoint y: 56, endPoint x: 40, endPoint y: 51, distance: 24.7
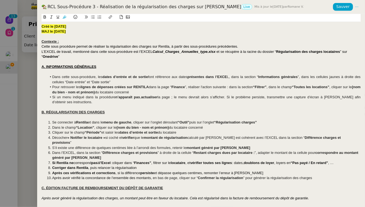
click at [40, 51] on div "Créé le [DATE] MAJ le [DATE] Contexte : Cette sous procédure permet de réaliser…" at bounding box center [201, 110] width 328 height 193
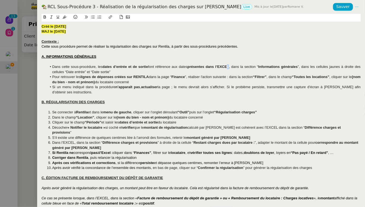
click at [229, 67] on span "L, dans la section “" at bounding box center [242, 67] width 31 height 4
click at [201, 110] on span "puis sur l’onglet" at bounding box center [202, 112] width 25 height 4
click at [72, 128] on strong "« Notifier le locataire »" at bounding box center [87, 127] width 38 height 4
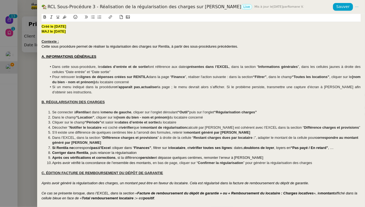
click at [104, 128] on strong "Notifier le locataire »" at bounding box center [87, 127] width 35 height 4
drag, startPoint x: 263, startPoint y: 128, endPoint x: 252, endPoint y: 128, distance: 10.4
click at [252, 128] on span "calculé par [PERSON_NAME] est cohérent avec l’EXCEL dans la section “" at bounding box center [244, 127] width 117 height 4
click at [53, 131] on span "S’il existe une différence de quelques centimes liée à l’arrondi des formules, …" at bounding box center [119, 132] width 134 height 4
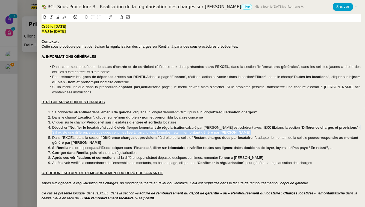
drag, startPoint x: 255, startPoint y: 131, endPoint x: 349, endPoint y: 126, distance: 94.5
click at [349, 126] on li "Décocher " Notifier le locataire" si coché et vérifier que le montant de régula…" at bounding box center [204, 130] width 314 height 10
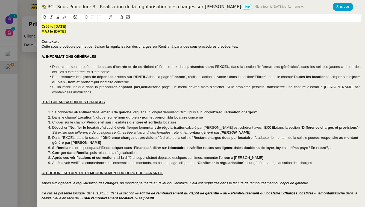
click at [98, 144] on li "Dans l’EXCEL, dans la section “ Différence charges et provisions ” à droite de …" at bounding box center [204, 140] width 314 height 10
drag, startPoint x: 74, startPoint y: 138, endPoint x: 68, endPoint y: 138, distance: 5.8
click at [68, 138] on span "Dans l’EXCEL, dans la section “" at bounding box center [77, 137] width 50 height 4
click at [75, 138] on span "Dans l’EXCEL, dans la section “" at bounding box center [77, 137] width 50 height 4
drag, startPoint x: 74, startPoint y: 137, endPoint x: 64, endPoint y: 138, distance: 10.4
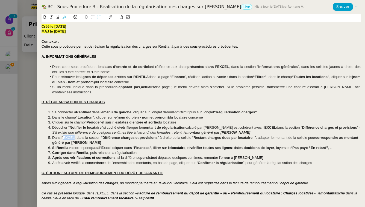
click at [64, 138] on span "Dans l’EXCEL, dans la section “" at bounding box center [77, 137] width 50 height 4
click at [97, 144] on li "Dans l’ EXCEL , dans la section “ Différence charges et provisions ” à droite d…" at bounding box center [204, 140] width 314 height 10
drag, startPoint x: 115, startPoint y: 147, endPoint x: 106, endPoint y: 148, distance: 8.8
click at [106, 148] on strong "l’Excel :" at bounding box center [106, 148] width 13 height 4
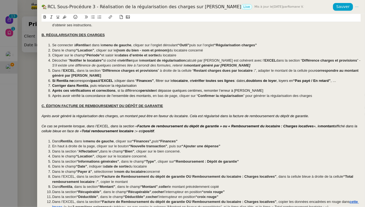
scroll to position [68, 0]
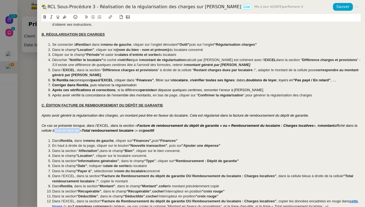
drag, startPoint x: 83, startPoint y: 131, endPoint x: 56, endPoint y: 131, distance: 26.5
click at [56, 131] on em "affiché dans la cellule bleue en face de «" at bounding box center [200, 127] width 317 height 9
click at [115, 130] on em "» est" at bounding box center [112, 130] width 8 height 4
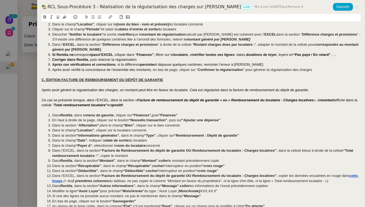
scroll to position [93, 0]
drag, startPoint x: 74, startPoint y: 151, endPoint x: 64, endPoint y: 151, distance: 10.4
click at [64, 151] on span "Dans l’EXCEL, dans la section" at bounding box center [76, 151] width 48 height 4
drag, startPoint x: 346, startPoint y: 151, endPoint x: 303, endPoint y: 152, distance: 42.7
click at [303, 152] on span ", dans la cellule bleue à droite de la cellule" at bounding box center [310, 151] width 67 height 4
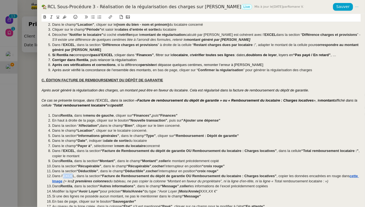
drag, startPoint x: 74, startPoint y: 176, endPoint x: 63, endPoint y: 176, distance: 10.1
click at [63, 176] on span "Dans l’EXCEL, dans la section" at bounding box center [76, 176] width 48 height 4
click at [72, 177] on span "Dans l’EXCEL, dans la section" at bounding box center [76, 176] width 48 height 4
drag, startPoint x: 74, startPoint y: 177, endPoint x: 64, endPoint y: 177, distance: 10.4
click at [64, 177] on span "Dans l’EXCEL, dans la section" at bounding box center [76, 176] width 48 height 4
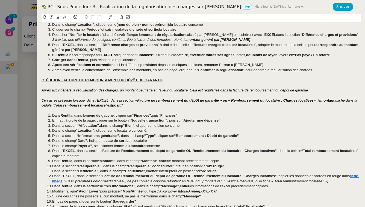
click at [58, 181] on strong "cette Image" at bounding box center [205, 178] width 307 height 9
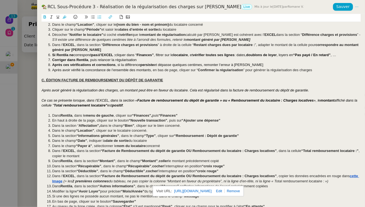
click at [184, 191] on link "[URL][DOMAIN_NAME]" at bounding box center [192, 190] width 37 height 7
click at [173, 136] on span ", cliquer sur" at bounding box center [165, 135] width 18 height 4
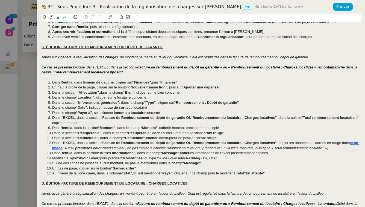
scroll to position [127, 0]
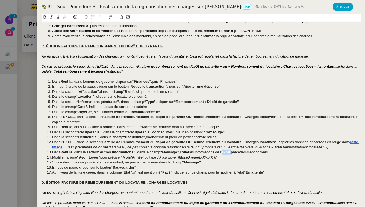
drag, startPoint x: 236, startPoint y: 153, endPoint x: 228, endPoint y: 153, distance: 8.2
click at [227, 153] on span "les informations de l’excel précédemment copiées" at bounding box center [229, 152] width 79 height 4
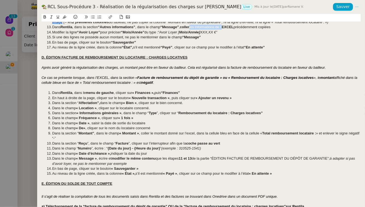
scroll to position [251, 0]
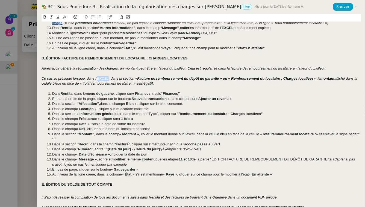
drag, startPoint x: 108, startPoint y: 78, endPoint x: 98, endPoint y: 78, distance: 10.4
click at [98, 78] on em "Ce cas se présente lorsque, dans l’EXCEL, dans la section «" at bounding box center [90, 78] width 96 height 4
click at [138, 78] on em "Facture de remboursement du dépôt de garantie » ou « Remboursement du locataire…" at bounding box center [226, 78] width 177 height 4
click at [316, 79] on em "», le" at bounding box center [316, 78] width 7 height 4
drag, startPoint x: 83, startPoint y: 83, endPoint x: 53, endPoint y: 84, distance: 29.5
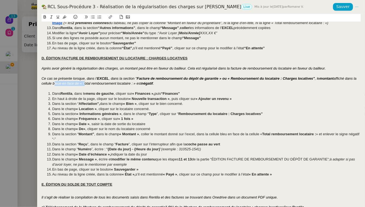
click at [53, 84] on em "affiché dans la cellule bleue en face de « Total remboursement locataire : » est" at bounding box center [200, 80] width 316 height 9
click at [107, 84] on em "affiché dans la cellule "Total remboursement locataire : » est" at bounding box center [200, 80] width 316 height 9
click at [138, 94] on strong "« Finances »," at bounding box center [143, 93] width 22 height 4
click at [154, 94] on strong "Finances »," at bounding box center [144, 93] width 19 height 4
click at [133, 98] on strong "« Nouvelle transaction »" at bounding box center [149, 99] width 41 height 4
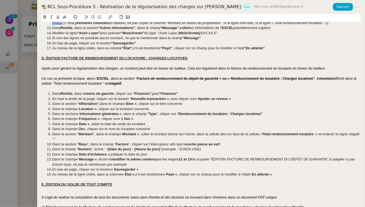
click at [168, 99] on strong "Nouvelle transaction »" at bounding box center [150, 99] width 38 height 4
click at [169, 99] on strong "Nouvelle transaction »" at bounding box center [150, 99] width 38 height 4
click at [198, 98] on strong "« Ajouter un revenu »" at bounding box center [212, 99] width 36 height 4
click at [230, 100] on li "En haut à droite de la page, cliquer sur le bouton " Nouvelle transaction" , pu…" at bounding box center [204, 98] width 314 height 5
click at [128, 104] on strong "« Bien »" at bounding box center [130, 103] width 14 height 4
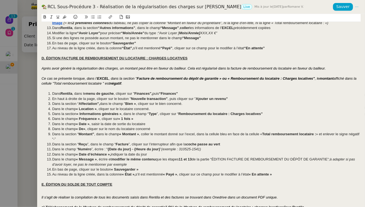
click at [136, 104] on strong "Bien »" at bounding box center [131, 103] width 11 height 4
click at [80, 108] on strong "« Location »" at bounding box center [86, 109] width 21 height 4
click at [95, 109] on strong "Location »" at bounding box center [87, 109] width 18 height 4
click at [81, 114] on strong "« Informations générales »" at bounding box center [99, 114] width 45 height 4
click at [121, 115] on span ", dans le champ “" at bounding box center [134, 114] width 27 height 4
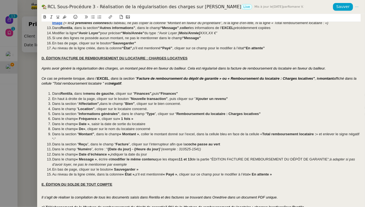
click at [80, 118] on strong "« Fréquence »" at bounding box center [88, 119] width 24 height 4
click at [99, 119] on strong "Fréquence »" at bounding box center [88, 119] width 21 height 4
click at [120, 118] on strong "« 1 fois »" at bounding box center [123, 119] width 15 height 4
click at [130, 119] on strong "1 fois »" at bounding box center [124, 119] width 12 height 4
click at [80, 124] on strong "« Date »" at bounding box center [83, 124] width 14 height 4
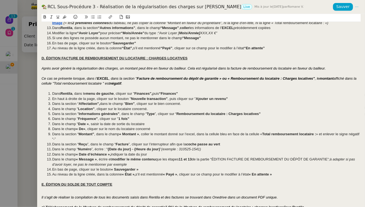
click at [88, 124] on strong "Date »" at bounding box center [83, 124] width 11 height 4
click at [79, 129] on strong "« De»" at bounding box center [81, 129] width 10 height 4
click at [85, 130] on span ", cliquer sur le nom du locataire concerné" at bounding box center [117, 129] width 65 height 4
click at [123, 135] on strong "« Montant »" at bounding box center [130, 134] width 20 height 4
click at [138, 133] on strong "Montant »" at bounding box center [130, 134] width 17 height 4
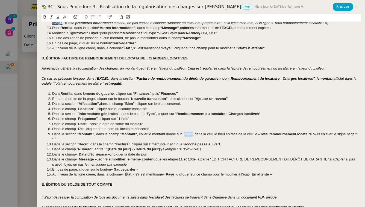
drag, startPoint x: 193, startPoint y: 135, endPoint x: 185, endPoint y: 135, distance: 7.7
click at [185, 135] on span ", coller le montant donné sur l’excel, dans la cellule bleu en face de la cellu…" at bounding box center [198, 134] width 123 height 4
drag, startPoint x: 265, startPoint y: 134, endPoint x: 222, endPoint y: 135, distance: 43.8
click at [222, 135] on li "Dans la section “ Montant” , dans le champ " Montant" , coller le montant donné…" at bounding box center [204, 137] width 314 height 10
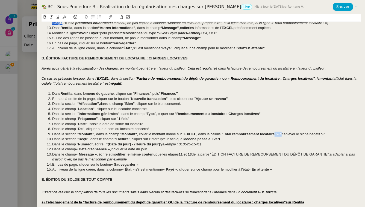
drag, startPoint x: 281, startPoint y: 134, endPoint x: 275, endPoint y: 134, distance: 6.0
click at [275, 134] on li "Dans la section “ Montant” , dans le champ " Montant" , coller le montant donné…" at bounding box center [204, 134] width 314 height 5
click at [80, 149] on strong "« Date d’échéance »," at bounding box center [93, 149] width 35 height 4
click at [109, 150] on strong "Date d’échéance »," at bounding box center [94, 149] width 32 height 4
click at [80, 153] on strong "« Message »" at bounding box center [86, 154] width 21 height 4
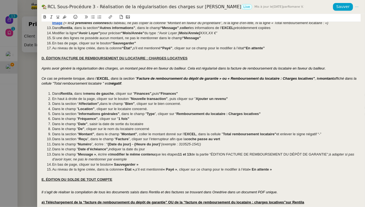
click at [95, 155] on strong "Message »" at bounding box center [87, 154] width 18 height 4
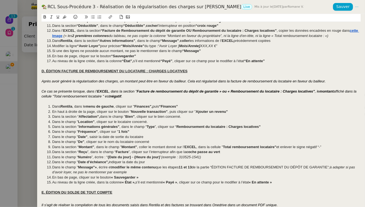
scroll to position [241, 0]
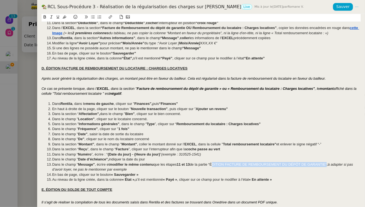
drag, startPoint x: 214, startPoint y: 164, endPoint x: 329, endPoint y: 166, distance: 115.2
click at [328, 166] on span "de la partie “ÉDITION FACTURE DE REMBOURSEMENT DU DÉPÔT DE GARANTIE”;" at bounding box center [259, 164] width 138 height 4
click at [116, 174] on strong "« Sauvegarder »" at bounding box center [124, 174] width 27 height 4
click at [138, 175] on strong "Sauvegarder »" at bounding box center [126, 174] width 25 height 4
click at [127, 179] on strong "« État »," at bounding box center [129, 179] width 14 height 4
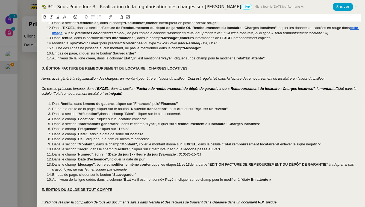
click at [133, 180] on strong "État »," at bounding box center [129, 179] width 11 height 4
click at [166, 180] on strong "« Payé »" at bounding box center [168, 179] width 14 height 4
click at [176, 180] on span ", cliquer sur ce champ pour le modifier à l’état" at bounding box center [211, 179] width 72 height 4
click at [250, 179] on strong "« En attente »" at bounding box center [256, 179] width 23 height 4
click at [267, 180] on strong ""En attente »" at bounding box center [256, 179] width 22 height 4
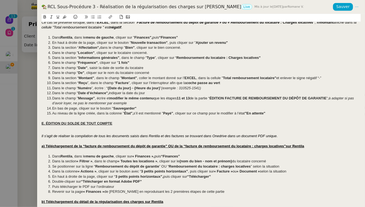
scroll to position [308, 0]
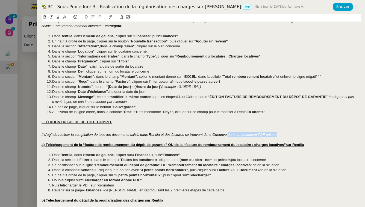
drag, startPoint x: 277, startPoint y: 135, endPoint x: 229, endPoint y: 135, distance: 48.4
click at [229, 135] on em "Il s'agit de réaliser la compilation de tous les documents saisis dans Rentila …" at bounding box center [160, 134] width 236 height 4
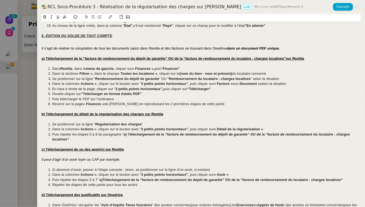
scroll to position [393, 0]
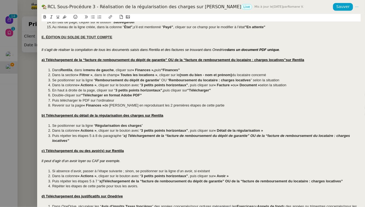
click at [138, 68] on strong "« Finances »," at bounding box center [143, 70] width 22 height 4
click at [154, 70] on strong "Finances »," at bounding box center [144, 70] width 19 height 4
click at [81, 76] on strong "« Filtrer »" at bounding box center [85, 75] width 16 height 4
click at [92, 76] on strong "Filtrer »" at bounding box center [85, 75] width 13 height 4
click at [120, 75] on strong "« Toutes les locations »" at bounding box center [136, 75] width 40 height 4
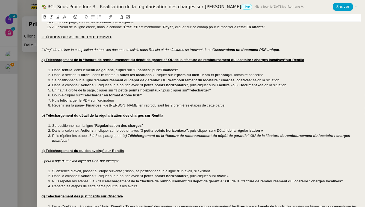
click at [154, 75] on strong "Toutes les locations »" at bounding box center [136, 75] width 37 height 4
click at [81, 84] on strong "« Actions »" at bounding box center [87, 85] width 19 height 4
click at [82, 84] on strong "« Actions »" at bounding box center [87, 85] width 19 height 4
click at [96, 86] on span ", cliquer sur le bouton avec “" at bounding box center [118, 85] width 45 height 4
drag, startPoint x: 187, startPoint y: 85, endPoint x: 114, endPoint y: 85, distance: 73.0
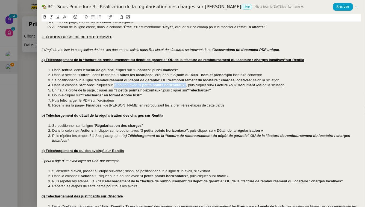
click at [114, 85] on li "Dans la colonne " Actions" , cliquer sur le bouton avec “ 3 petits points horiz…" at bounding box center [204, 85] width 314 height 5
drag, startPoint x: 118, startPoint y: 86, endPoint x: 115, endPoint y: 85, distance: 3.6
click at [115, 85] on span ", cliquer sur "...", puis cliquer sur" at bounding box center [120, 85] width 51 height 4
click at [150, 86] on strong "« Facture »" at bounding box center [155, 85] width 19 height 4
click at [162, 86] on strong "Facture »" at bounding box center [156, 85] width 16 height 4
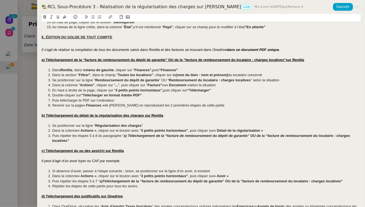
click at [171, 85] on strong "« Document »" at bounding box center [177, 85] width 23 height 4
click at [188, 85] on strong ""Document »" at bounding box center [177, 85] width 22 height 4
drag, startPoint x: 161, startPoint y: 91, endPoint x: 114, endPoint y: 91, distance: 47.3
click at [114, 91] on li "En haut à droite de la page, cliquer sur “ 3 petits points horizontaux”, puis c…" at bounding box center [204, 90] width 314 height 5
click at [55, 101] on span "Puis télécharger le PDF sur l’ordinateur" at bounding box center [83, 100] width 62 height 4
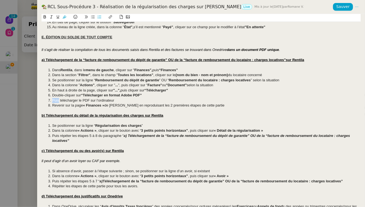
drag, startPoint x: 59, startPoint y: 101, endPoint x: 52, endPoint y: 101, distance: 6.8
click at [52, 101] on li "Puis télécharger le PDF sur l’ordinateur" at bounding box center [204, 100] width 314 height 5
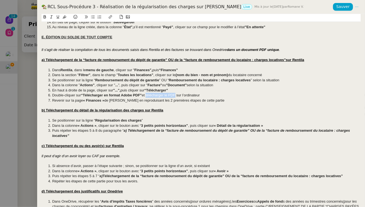
drag, startPoint x: 148, startPoint y: 95, endPoint x: 177, endPoint y: 97, distance: 29.6
click at [177, 97] on span "et télécharger le PDF sur l’ordinateur" at bounding box center [171, 95] width 58 height 4
click at [87, 99] on strong "« Finances »" at bounding box center [93, 100] width 21 height 4
click at [103, 101] on strong "Finances »" at bounding box center [94, 100] width 18 height 4
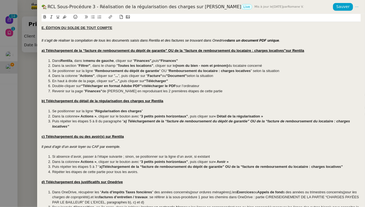
scroll to position [403, 0]
click at [81, 116] on strong "« Actions »" at bounding box center [87, 116] width 19 height 4
click at [95, 117] on strong "Actions »" at bounding box center [88, 116] width 16 height 4
drag, startPoint x: 187, startPoint y: 116, endPoint x: 114, endPoint y: 115, distance: 72.8
click at [114, 115] on li "Dans la colonne " Actions" , cliquer sur le bouton avec “ 3 petits points horiz…" at bounding box center [204, 116] width 314 height 5
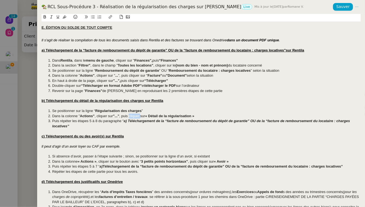
drag, startPoint x: 141, startPoint y: 116, endPoint x: 130, endPoint y: 116, distance: 11.8
click at [130, 116] on span ", puis cliquer sur" at bounding box center [133, 116] width 26 height 4
click at [139, 118] on strong "« Détail de la régularisation »" at bounding box center [158, 116] width 49 height 4
click at [182, 117] on strong "Détail de la régularisation »" at bounding box center [159, 116] width 46 height 4
click at [97, 121] on span "Puis répéter les étapes 5 à 8 du paragraphe “" at bounding box center [88, 121] width 72 height 4
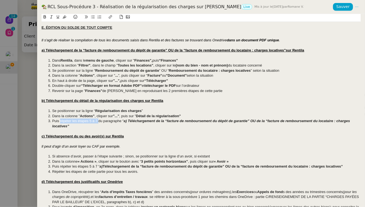
drag, startPoint x: 60, startPoint y: 121, endPoint x: 98, endPoint y: 122, distance: 38.0
click at [98, 122] on span "Puis répéter les étapes 5 à 7 du paragraphe “" at bounding box center [88, 121] width 72 height 4
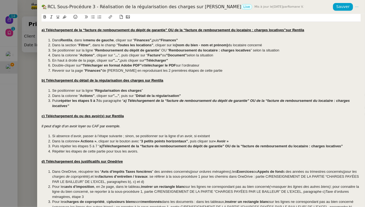
scroll to position [424, 0]
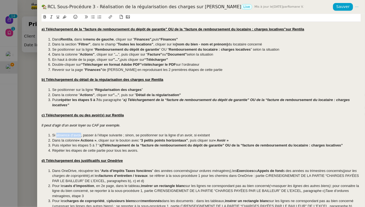
drag, startPoint x: 57, startPoint y: 136, endPoint x: 81, endPoint y: 136, distance: 24.1
click at [81, 136] on span "Si absence d’avoir, passer à l’étape suivante ; sinon, se positionner sur la li…" at bounding box center [131, 135] width 158 height 4
drag, startPoint x: 99, startPoint y: 135, endPoint x: 124, endPoint y: 136, distance: 25.5
click at [124, 136] on span "r, passer à l’étape suivante ; sinon, se positionner sur la ligne d’un avoir, s…" at bounding box center [146, 135] width 130 height 4
click at [82, 141] on strong "« Actions »" at bounding box center [87, 140] width 19 height 4
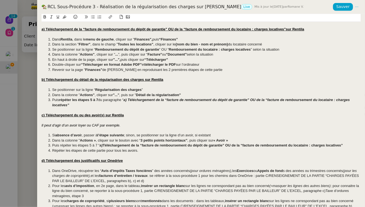
click at [96, 141] on span ", cliquer sur le bouton avec “" at bounding box center [118, 140] width 45 height 4
drag, startPoint x: 187, startPoint y: 140, endPoint x: 113, endPoint y: 141, distance: 73.3
click at [113, 141] on li "Dans la colonne " Actions" , cliquer sur le bouton avec “ 3 petits points horiz…" at bounding box center [204, 140] width 314 height 5
click at [150, 140] on strong "« Avoir »" at bounding box center [152, 140] width 15 height 4
click at [160, 141] on strong "Avoir »" at bounding box center [154, 140] width 12 height 4
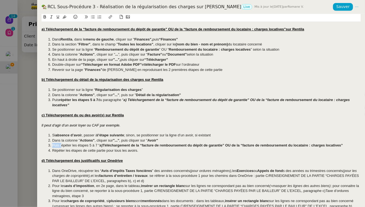
drag, startPoint x: 61, startPoint y: 145, endPoint x: 50, endPoint y: 145, distance: 10.7
click at [50, 145] on li "Puis répéter les étapes 5 à 7 “ a) Téléchargement de la “facture de rembourseme…" at bounding box center [204, 145] width 314 height 5
drag, startPoint x: 83, startPoint y: 146, endPoint x: 90, endPoint y: 146, distance: 7.1
click at [90, 146] on span "Répéter les étapes 5 à 7 “" at bounding box center [72, 145] width 41 height 4
drag, startPoint x: 83, startPoint y: 146, endPoint x: 91, endPoint y: 146, distance: 8.5
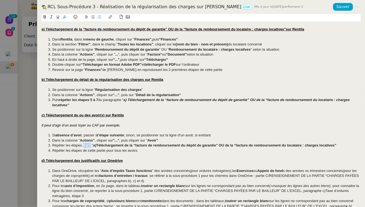
click at [91, 146] on span "Répéter les étapes 5 à 7 “" at bounding box center [72, 145] width 41 height 4
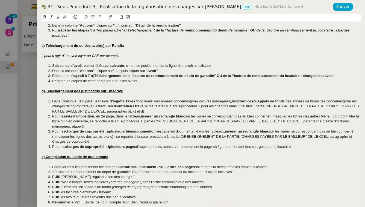
scroll to position [512, 0]
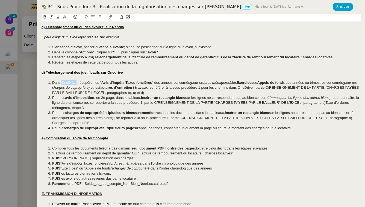
drag, startPoint x: 76, startPoint y: 83, endPoint x: 62, endPoint y: 83, distance: 14.2
click at [62, 83] on span "Dans OneDrive, récupérer les" at bounding box center [75, 82] width 47 height 4
click at [289, 83] on span "s des années ou trimestres concernés" at bounding box center [313, 82] width 60 height 4
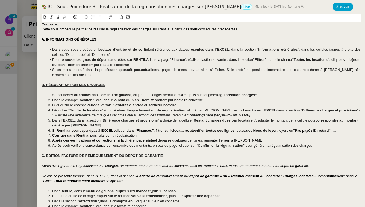
scroll to position [0, 0]
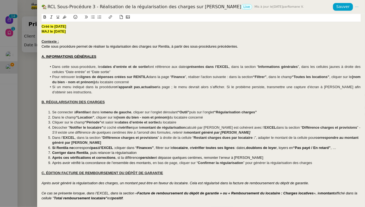
drag, startPoint x: 75, startPoint y: 31, endPoint x: 40, endPoint y: 31, distance: 35.0
click at [40, 31] on div "Créé le [DATE] MAJ le [DATE] Contexte : Cette sous procédure permet de réaliser…" at bounding box center [201, 110] width 328 height 193
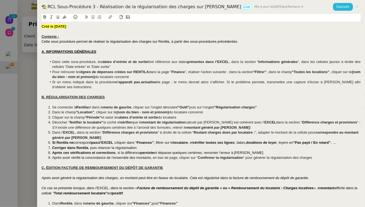
click at [343, 6] on span "Sauver" at bounding box center [343, 7] width 13 height 6
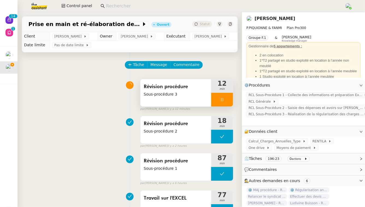
click at [225, 97] on div at bounding box center [222, 100] width 22 height 14
click at [227, 100] on icon at bounding box center [228, 99] width 4 height 4
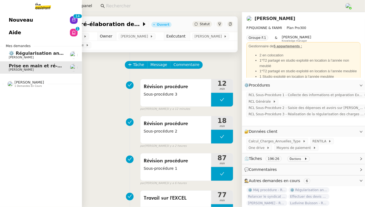
click at [37, 58] on span "[PERSON_NAME]" at bounding box center [36, 57] width 55 height 3
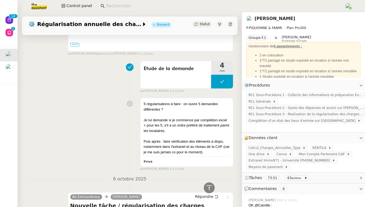
scroll to position [1763, 0]
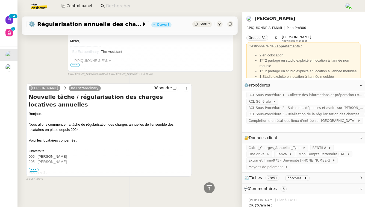
click at [36, 168] on span "•••" at bounding box center [34, 170] width 10 height 4
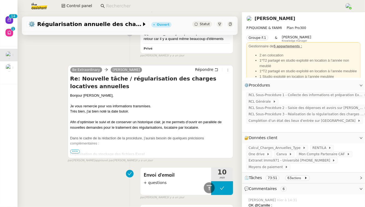
scroll to position [691, 0]
click at [73, 151] on span "•••" at bounding box center [75, 152] width 10 height 4
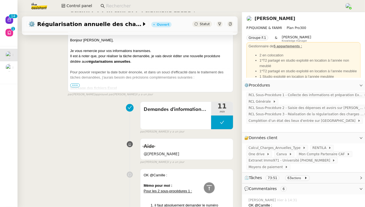
scroll to position [292, 0]
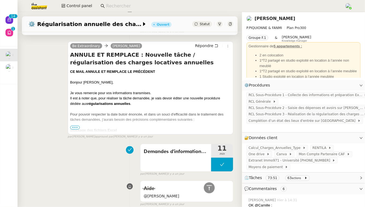
click at [75, 126] on span "•••" at bounding box center [75, 128] width 10 height 4
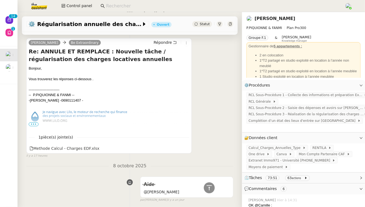
scroll to position [109, 0]
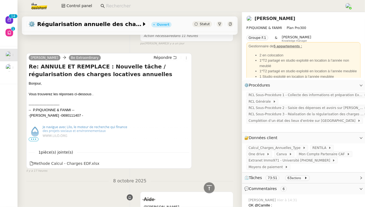
click at [36, 139] on span "•••" at bounding box center [34, 139] width 10 height 4
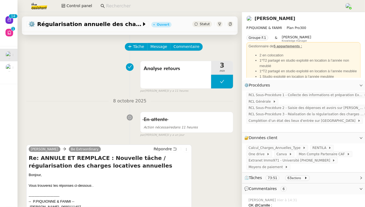
scroll to position [0, 0]
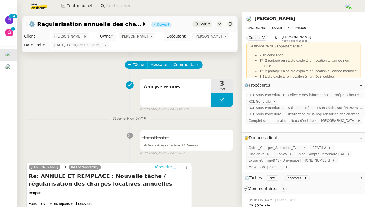
click at [176, 166] on icon at bounding box center [175, 167] width 4 height 4
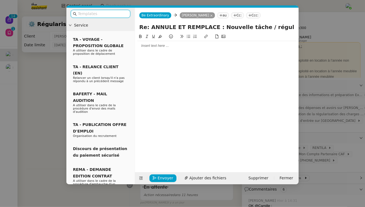
click at [172, 46] on div at bounding box center [216, 45] width 159 height 5
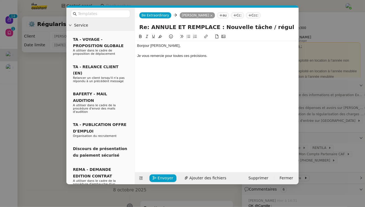
click at [29, 91] on nz-modal-container "Service TA - VOYAGE - PROPOSITION GLOBALE A utiliser dans le cadre de propositi…" at bounding box center [182, 103] width 365 height 207
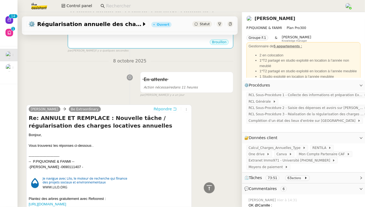
scroll to position [128, 0]
click at [281, 16] on nz-page-header-title "[PERSON_NAME]" at bounding box center [275, 19] width 41 height 8
click at [280, 18] on link "[PERSON_NAME]" at bounding box center [275, 18] width 41 height 5
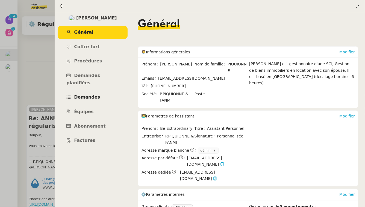
click at [85, 96] on link "Demandes" at bounding box center [93, 97] width 70 height 13
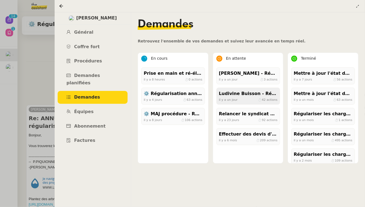
click at [232, 100] on span "il y a un jour" at bounding box center [228, 100] width 19 height 4
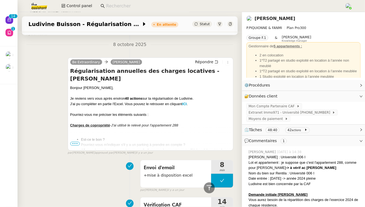
scroll to position [264, 0]
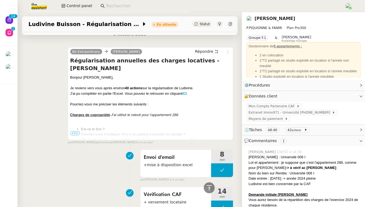
click at [73, 132] on span "•••" at bounding box center [75, 133] width 10 height 4
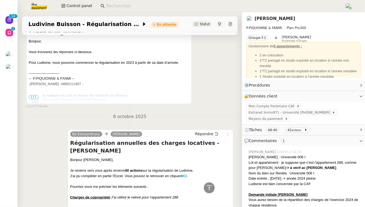
scroll to position [109, 0]
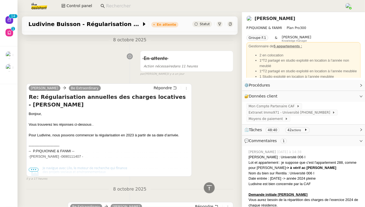
click at [33, 169] on span "•••" at bounding box center [34, 170] width 10 height 4
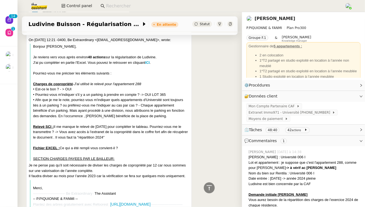
scroll to position [275, 0]
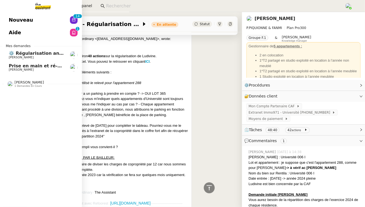
click at [57, 54] on span "⚙️ Régularisation annuelle des charges locatives" at bounding box center [69, 53] width 121 height 5
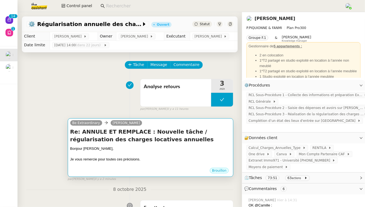
click at [178, 139] on h4 "Re: ANNULE ET REMPLACE : Nouvelle tâche / régularisation des charges locatives …" at bounding box center [150, 135] width 161 height 15
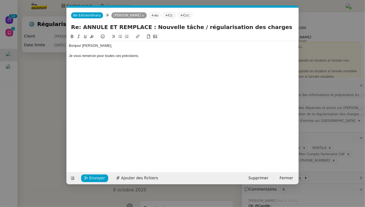
scroll to position [0, 11]
click at [147, 56] on div "Je vous remercie pour toutes ces précisions." at bounding box center [183, 55] width 228 height 5
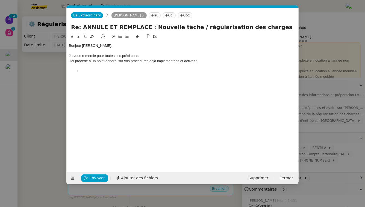
click at [339, 114] on nz-modal-container "Service TA - VOYAGE - PROPOSITION GLOBALE A utiliser dans le cadre de propositi…" at bounding box center [182, 103] width 365 height 207
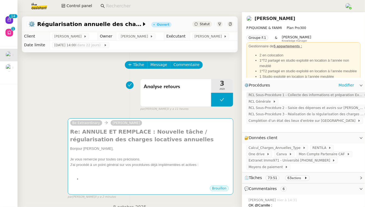
click at [318, 96] on span "RCL Sous-Procédure 1 - Collecte des informations et préparation Excel" at bounding box center [306, 94] width 115 height 5
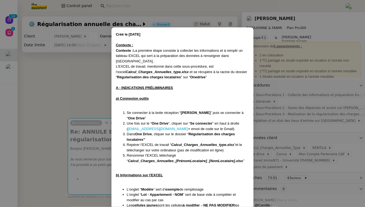
click at [290, 96] on nz-modal-container "Créé le [DATE] Contexte : Contexte : La première étape consiste à collecter les…" at bounding box center [182, 103] width 365 height 207
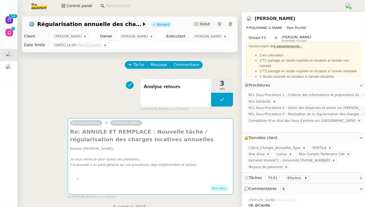
click at [290, 96] on span "RCL Sous-Procédure 1 - Collecte des informations et préparation Excel" at bounding box center [306, 94] width 115 height 5
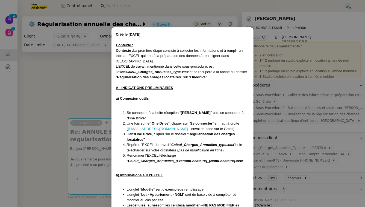
click at [94, 72] on nz-modal-container "Créé le [DATE] Contexte : Contexte : La première étape consiste à collecter les…" at bounding box center [182, 103] width 365 height 207
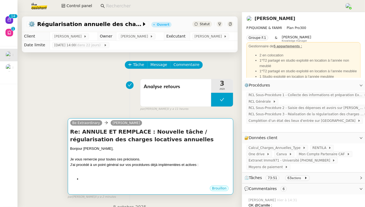
click at [101, 135] on h4 "Re: ANNULE ET REMPLACE : Nouvelle tâche / régularisation des charges locatives …" at bounding box center [150, 135] width 161 height 15
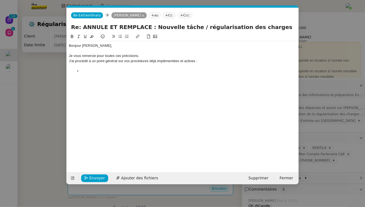
click at [103, 71] on li at bounding box center [185, 71] width 223 height 5
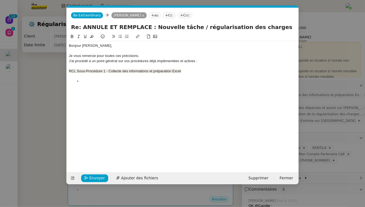
drag, startPoint x: 69, startPoint y: 71, endPoint x: 185, endPoint y: 70, distance: 115.4
click at [185, 70] on div "RCL Sous-Procédure 1 - Collecte des informations et préparation Excel" at bounding box center [183, 71] width 228 height 5
click at [121, 36] on icon at bounding box center [120, 36] width 4 height 4
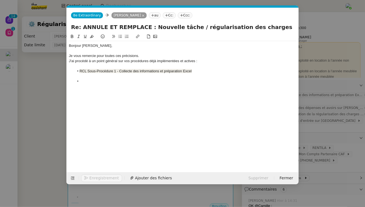
click at [92, 77] on div at bounding box center [183, 76] width 228 height 5
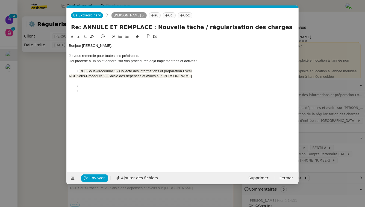
click at [69, 77] on span "RCL Sous-Procédure 2 - Saisie des dépenses et avoirs sur [PERSON_NAME]" at bounding box center [130, 76] width 123 height 4
click at [83, 82] on div at bounding box center [183, 81] width 228 height 5
click at [84, 86] on li at bounding box center [185, 86] width 223 height 5
click at [130, 81] on div at bounding box center [183, 81] width 228 height 5
click at [191, 76] on li "RCL Sous-Procédure 2 - Saisie des dépenses et avoirs sur [PERSON_NAME]" at bounding box center [185, 76] width 223 height 5
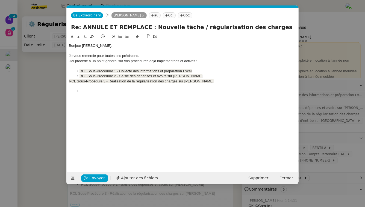
click at [69, 82] on span "RCL Sous-Procédure 3 - Réalisation de la régularisation des charges sur [PERSON…" at bounding box center [141, 81] width 145 height 4
click at [75, 86] on div at bounding box center [183, 86] width 228 height 5
click at [69, 86] on div "Ces procédures ont été" at bounding box center [183, 86] width 228 height 5
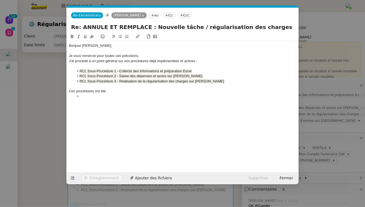
click at [110, 91] on div "Ces procédures ont été" at bounding box center [183, 91] width 228 height 5
click at [95, 91] on div "Ces procédures ont été réfléchies et" at bounding box center [183, 91] width 228 height 5
drag, startPoint x: 160, startPoint y: 91, endPoint x: 139, endPoint y: 92, distance: 20.9
click at [139, 92] on div "Ces procédures (ainsi que l'EXCEL) ont été réfléchies et" at bounding box center [183, 91] width 228 height 5
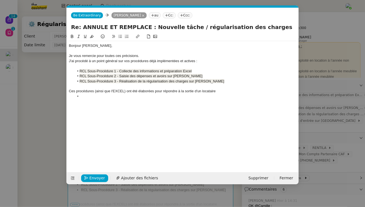
click at [178, 92] on div "Ces procédures (ainsi que l'EXCEL) ont été élaborées pour répondre à la sortie …" at bounding box center [183, 91] width 228 height 5
click at [277, 92] on div "Ces procédures (ainsi que l'EXCEL) ont été élaborées pour répondre aux régulari…" at bounding box center [183, 91] width 228 height 5
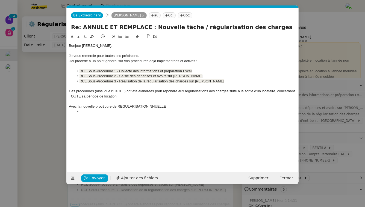
click at [151, 105] on div "Avec la nouvelle procédure de REGULARISATION NNUELLE" at bounding box center [183, 106] width 228 height 5
click at [170, 106] on div "Avec la nouvelle procédure de REGULARISATION ANNUELLE" at bounding box center [183, 106] width 228 height 5
click at [123, 104] on div "Avec la nouvelle procédure de REGULARISATION ANNUELLE, plusieurs éléments" at bounding box center [183, 106] width 228 height 5
click at [124, 107] on div "Avec la nouvelle procédure de REGULARISATION ANNUELLE, plusieurs éléments" at bounding box center [183, 106] width 228 height 5
click at [0, 0] on lt-strong "É" at bounding box center [0, 0] width 0 height 0
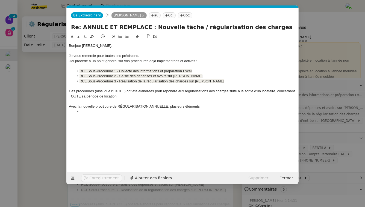
click at [206, 108] on div "Avec la nouvelle procédure de RÉGULARISATION ANNUELLE, plusieurs éléments" at bounding box center [183, 106] width 228 height 5
drag, startPoint x: 229, startPoint y: 92, endPoint x: 275, endPoint y: 91, distance: 46.2
click at [275, 91] on div "Ces procédures (ainsi que l'EXCEL) ont été élaborées pour répondre aux régulari…" at bounding box center [183, 94] width 228 height 10
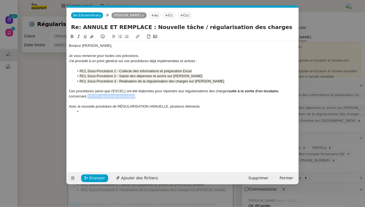
drag, startPoint x: 87, startPoint y: 96, endPoint x: 135, endPoint y: 95, distance: 47.9
click at [135, 95] on div "Ces procédures (ainsi que l'EXCEL) ont été élaborées pour répondre aux régulari…" at bounding box center [183, 94] width 228 height 10
click at [119, 106] on div "Avec la nouvelle procédure de RÉGULARISATION ANNUELLE, plusieurs éléments" at bounding box center [183, 106] width 228 height 5
click at [118, 106] on div "Avec la nouvelle procédure de RÉGULARISATION ANNUELLE, plusieurs éléments" at bounding box center [183, 106] width 228 height 5
drag, startPoint x: 118, startPoint y: 106, endPoint x: 168, endPoint y: 106, distance: 49.8
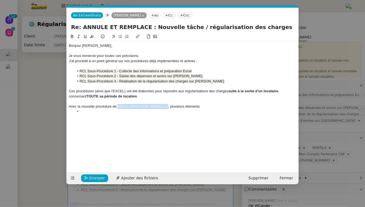
click at [168, 106] on div "Avec la nouvelle procédure de RÉGULARISATION ANNUELLE, plusieurs éléments" at bounding box center [183, 106] width 228 height 5
click at [210, 107] on div "Avec la nouvelle procédure de RÉGULARISATION ANNUELLE , plusieurs éléments" at bounding box center [183, 106] width 228 height 5
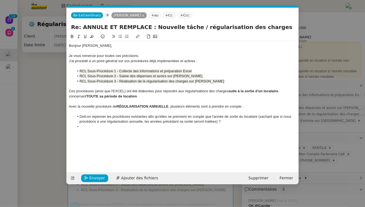
click at [101, 125] on li at bounding box center [185, 126] width 223 height 5
drag, startPoint x: 92, startPoint y: 117, endPoint x: 147, endPoint y: 117, distance: 55.5
click at [147, 117] on li "Doit-on repenser les procédures existantes afin qu'elles ne prennent en compte …" at bounding box center [185, 119] width 223 height 10
drag, startPoint x: 210, startPoint y: 117, endPoint x: 263, endPoint y: 118, distance: 53.1
click at [263, 118] on li "Doit-on repenser les procédures existantes afin qu'elles ne prennent en compte …" at bounding box center [185, 119] width 223 height 10
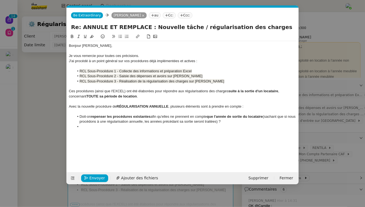
click at [144, 127] on li at bounding box center [185, 126] width 223 height 5
drag, startPoint x: 246, startPoint y: 107, endPoint x: 172, endPoint y: 107, distance: 74.1
click at [172, 107] on div "Avec la nouvelle procédure de RÉGULARISATION ANNUELLE , plusieurs éléments sont…" at bounding box center [183, 106] width 228 height 5
click at [169, 106] on strong "RÉGULARISATION ANNUELLE :" at bounding box center [144, 106] width 54 height 4
click at [158, 127] on li "Dans la nouvelle procédure, plusieurs éléments" at bounding box center [185, 126] width 223 height 5
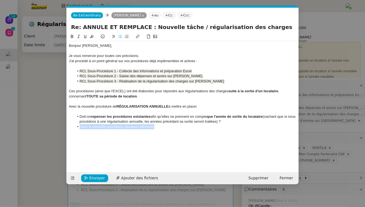
drag, startPoint x: 158, startPoint y: 127, endPoint x: 80, endPoint y: 126, distance: 77.7
click at [80, 126] on li "Dans la nouvelle procédure, plusieurs éléments" at bounding box center [185, 126] width 223 height 5
click at [124, 38] on button at bounding box center [127, 36] width 7 height 6
drag, startPoint x: 106, startPoint y: 132, endPoint x: 75, endPoint y: 132, distance: 31.5
click at [75, 132] on li "Dans l'EXCEL :" at bounding box center [185, 131] width 223 height 5
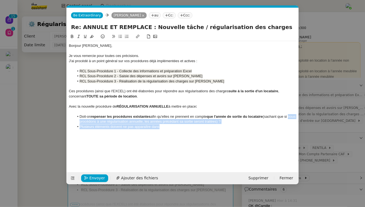
drag, startPoint x: 168, startPoint y: 128, endPoint x: 75, endPoint y: 124, distance: 92.5
click at [75, 124] on ul "Doit-on repenser les procédures existantes afin qu'elles ne prennent en compte …" at bounding box center [183, 121] width 228 height 15
click at [75, 124] on li "Doit-on repenser les procédures existantes afin qu'elles ne prennent en compte …" at bounding box center [185, 119] width 223 height 10
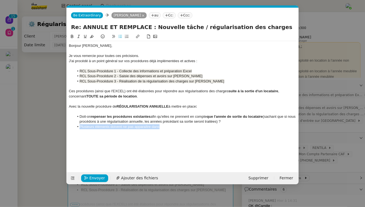
drag, startPoint x: 160, startPoint y: 126, endPoint x: 79, endPoint y: 126, distance: 81.2
click at [79, 126] on li "Plusieurs éléments doivent ne pas apparaître dans" at bounding box center [185, 126] width 223 height 5
drag, startPoint x: 169, startPoint y: 106, endPoint x: 118, endPoint y: 107, distance: 50.3
click at [118, 107] on strong "RÉGULARISATION ANNUELLE" at bounding box center [143, 106] width 52 height 4
copy strong "RÉGULARISATION ANNUELLE"
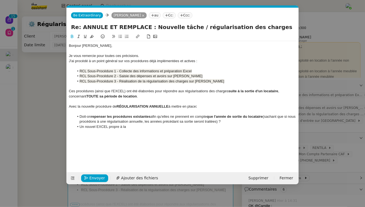
click at [131, 126] on li "Un nouvel EXCEL propre à la" at bounding box center [185, 126] width 223 height 5
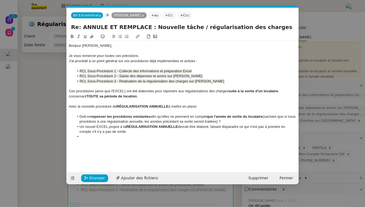
click at [176, 95] on div "Ces procédures (ainsi que l'EXCEL) ont été élaborées pour répondre aux régulari…" at bounding box center [183, 94] width 228 height 10
click at [80, 126] on li "Un nouvel EXCEL propre à la RÉGULARISATION ANNUELLE devrait être élaboré, faisa…" at bounding box center [185, 129] width 223 height 10
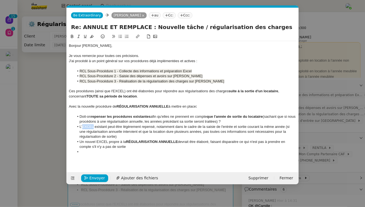
drag, startPoint x: 94, startPoint y: 127, endPoint x: 82, endPoint y: 127, distance: 11.5
click at [82, 127] on li "L'EXCEL existant peut-être légèrement repensé, notamment dans le cadre de la sa…" at bounding box center [185, 131] width 223 height 15
drag, startPoint x: 108, startPoint y: 127, endPoint x: 79, endPoint y: 126, distance: 28.7
click at [79, 126] on li "L' EXCEL existant peut-être légèrement repensé, notamment dans le cadre de la s…" at bounding box center [185, 131] width 223 height 15
drag, startPoint x: 208, startPoint y: 126, endPoint x: 287, endPoint y: 126, distance: 78.2
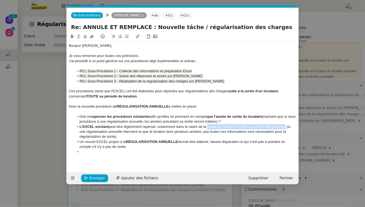
click at [287, 126] on li "L'EXCEL existant peut-être légèrement repensé, notamment dans le cadre de la sa…" at bounding box center [185, 131] width 223 height 15
click at [131, 148] on li "Un nouvel EXCEL propre à la RÉGULARISATION ANNUELLE devrait être élaboré, faisa…" at bounding box center [185, 144] width 223 height 10
click at [120, 149] on li "Un nouvel EXCEL propre à la RÉGULARISATION ANNUELLE devrait être élaboré, faisa…" at bounding box center [185, 144] width 223 height 10
click at [120, 151] on li at bounding box center [185, 151] width 223 height 5
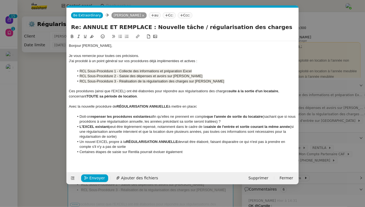
click at [151, 152] on li "Certaines étapes de saisie sur Rentila pourrait évoluer également" at bounding box center [185, 151] width 223 height 5
click at [203, 150] on li "Certaines étapes de saisie sur Rentila pourraient évoluer également" at bounding box center [185, 151] width 223 height 5
drag, startPoint x: 96, startPoint y: 152, endPoint x: 139, endPoint y: 152, distance: 43.2
click at [139, 152] on li "Certaines étapes de saisie sur Rentila pourraient évoluer également car certain…" at bounding box center [185, 151] width 223 height 5
drag, startPoint x: 161, startPoint y: 152, endPoint x: 172, endPoint y: 151, distance: 11.5
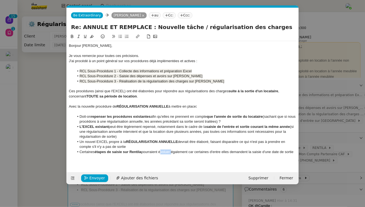
click at [172, 151] on li "Certaines étapes de saisie sur Rentila pourraient évoluer également car certain…" at bounding box center [185, 151] width 223 height 5
click at [296, 151] on li "Certaines étapes de saisie sur Rentila pourraient évoluer également car certain…" at bounding box center [185, 151] width 223 height 5
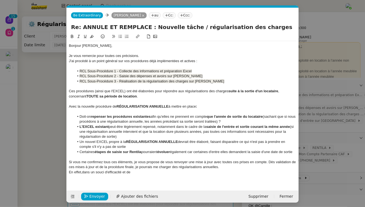
click at [82, 171] on div "En effet,dans un souci d'efficacité et de" at bounding box center [183, 172] width 228 height 5
click at [143, 173] on div "En effet, dans un souci d'efficacité et de" at bounding box center [183, 172] width 228 height 5
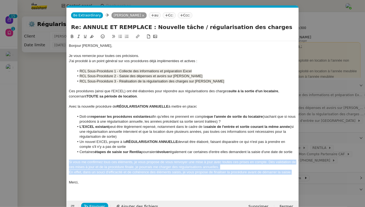
drag, startPoint x: 293, startPoint y: 173, endPoint x: 51, endPoint y: 162, distance: 243.1
click at [51, 162] on nz-modal-container "Service TA - VOYAGE - PROPOSITION GLOBALE A utiliser dans le cadre de propositi…" at bounding box center [182, 103] width 365 height 207
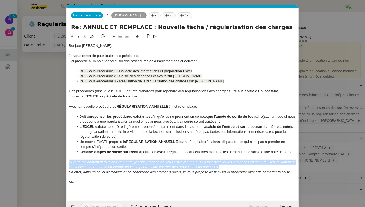
click at [82, 168] on em "Si vous me confirmez tous ces éléments, je vous propose de vous renvoyer une mi…" at bounding box center [183, 164] width 228 height 9
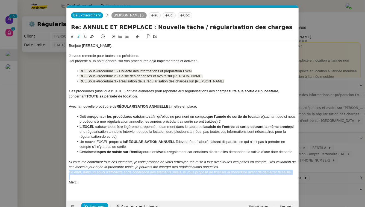
drag, startPoint x: 69, startPoint y: 171, endPoint x: 318, endPoint y: 175, distance: 248.6
click at [318, 175] on nz-modal-container "Service TA - VOYAGE - PROPOSITION GLOBALE A utiliser dans le cadre de propositi…" at bounding box center [182, 103] width 365 height 207
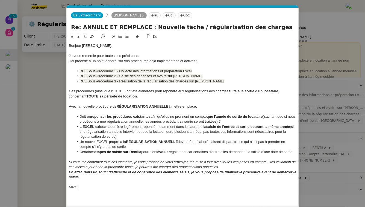
click at [229, 123] on li "Doit-on repenser les procédures existantes afin qu'elles ne prennent en compte …" at bounding box center [185, 119] width 223 height 10
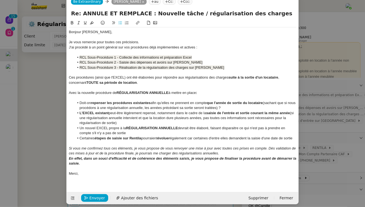
scroll to position [14, 0]
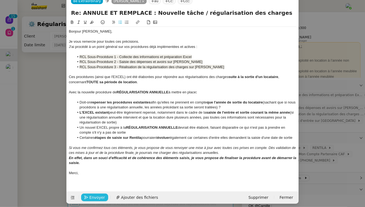
click at [100, 200] on span "Envoyer" at bounding box center [97, 197] width 16 height 6
click at [100, 200] on span "Confirmer l'envoi" at bounding box center [105, 197] width 33 height 6
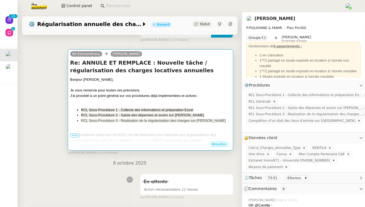
scroll to position [71, 0]
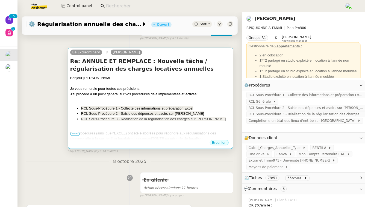
click at [140, 134] on div "Ces procédures (ainsi que l'EXCEL) ont été élaborées pour répondre aux régulari…" at bounding box center [150, 135] width 161 height 11
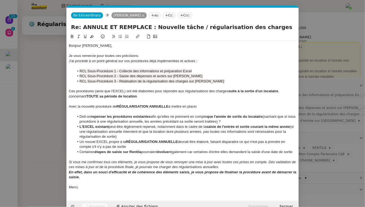
scroll to position [0, 11]
click at [36, 80] on nz-modal-container "Service TA - VOYAGE - PROPOSITION GLOBALE A utiliser dans le cadre de propositi…" at bounding box center [182, 103] width 365 height 207
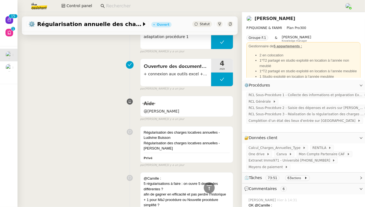
scroll to position [1064, 0]
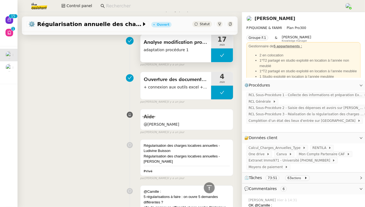
click at [191, 57] on div "Analyse modification procédure adaptation procédure 1" at bounding box center [176, 48] width 71 height 27
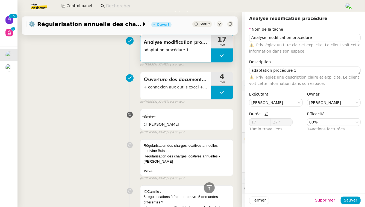
type input "Analyse modification procédure"
type textarea "adaptation procédure 1"
type input "17 '"
type input "27 ""
click at [92, 109] on div "Aide @[PERSON_NAME] false par [PERSON_NAME] [DATE]" at bounding box center [129, 120] width 207 height 28
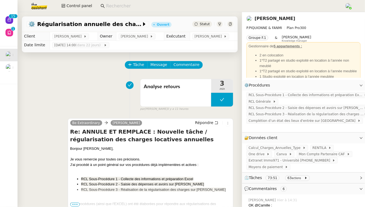
click at [221, 24] on icon at bounding box center [219, 23] width 3 height 3
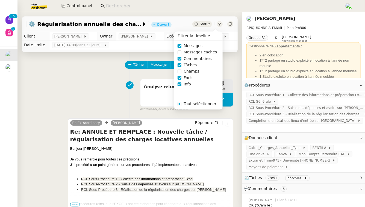
click at [195, 45] on span "Messages" at bounding box center [193, 46] width 23 height 6
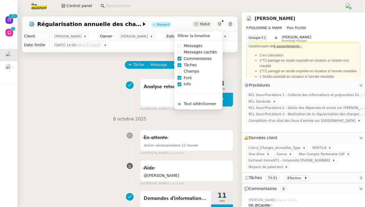
click at [189, 59] on span "Commentaires" at bounding box center [198, 59] width 32 height 6
click at [185, 77] on span "Fork" at bounding box center [188, 78] width 13 height 6
click at [184, 85] on span "Info" at bounding box center [188, 84] width 12 height 6
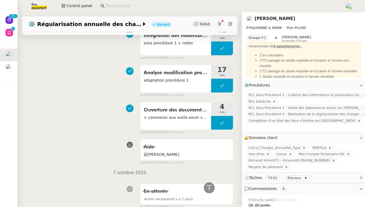
scroll to position [250, 0]
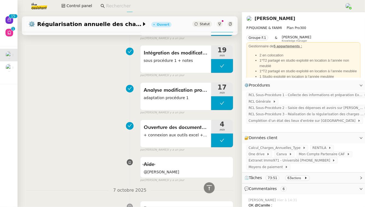
click at [180, 131] on span "Ouverture des documents pour procédure" at bounding box center [176, 127] width 64 height 8
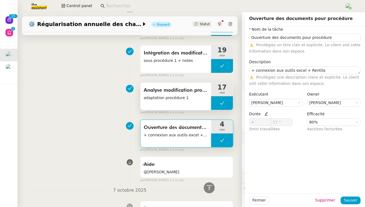
click at [192, 100] on span "adaptation procédure 1" at bounding box center [176, 98] width 64 height 6
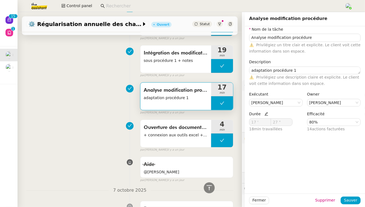
click at [265, 114] on icon at bounding box center [267, 114] width 4 height 4
drag, startPoint x: 261, startPoint y: 122, endPoint x: 246, endPoint y: 122, distance: 15.3
click at [246, 123] on div "Nom de la tâche Analyse modification procédure ⚠️ Privilégiez un titre clair et…" at bounding box center [305, 81] width 120 height 110
type input "4"
click at [349, 203] on span "Sauver" at bounding box center [350, 200] width 13 height 6
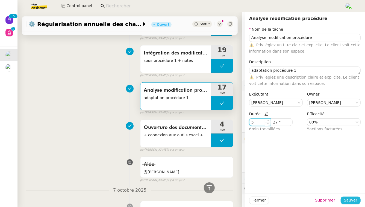
type input "5 '"
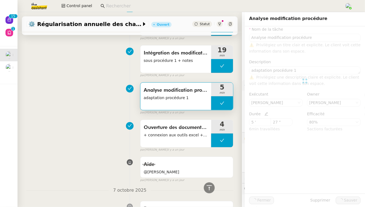
type input "Analyse modification procédure"
type textarea "adaptation procédure 1"
type input "5 '"
type input "27 ""
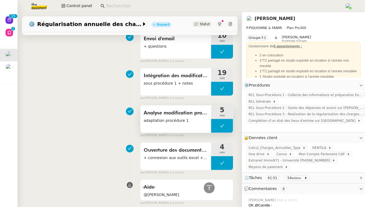
scroll to position [226, 0]
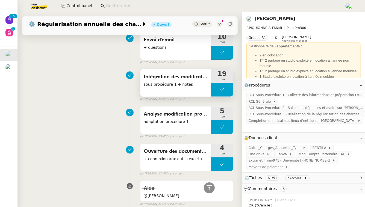
click at [184, 87] on div "Intégration des modifications sous procédure 1 + notes" at bounding box center [176, 82] width 71 height 27
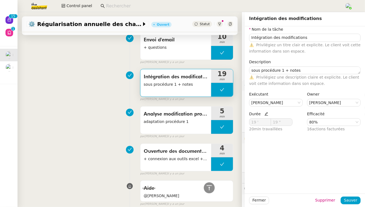
click at [265, 114] on icon at bounding box center [267, 114] width 4 height 4
click at [99, 104] on div "Analyse modification procédure adaptation procédure 1 5 min false par [PERSON_N…" at bounding box center [129, 121] width 207 height 35
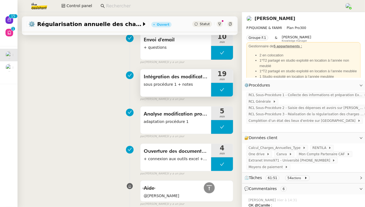
click at [184, 93] on div "Intégration des modifications sous procédure 1 + notes" at bounding box center [176, 82] width 71 height 27
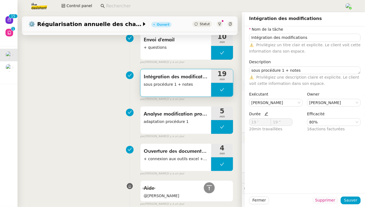
click at [334, 200] on span "Supprimer" at bounding box center [326, 200] width 20 height 6
click at [342, 185] on span "Ok" at bounding box center [340, 185] width 5 height 5
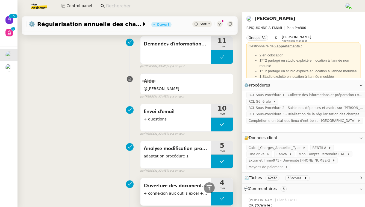
scroll to position [136, 0]
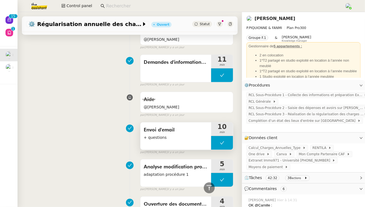
click at [175, 139] on span "+ questions" at bounding box center [176, 137] width 64 height 6
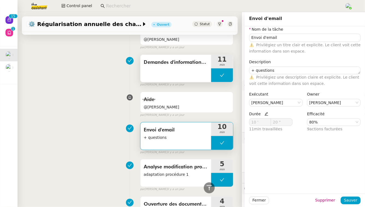
click at [194, 62] on span "Demandes d'informations complémentaires" at bounding box center [176, 62] width 64 height 8
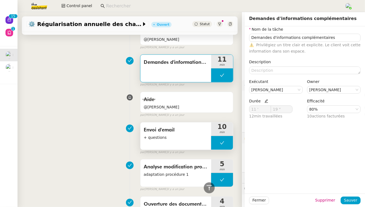
click at [174, 141] on div "Envoi d'email + questions" at bounding box center [176, 135] width 71 height 27
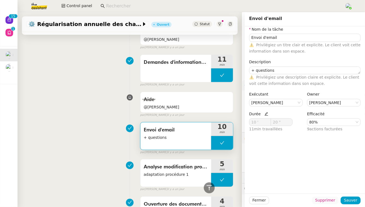
click at [333, 201] on span "Supprimer" at bounding box center [326, 200] width 20 height 6
click at [340, 186] on span "Ok" at bounding box center [340, 185] width 5 height 5
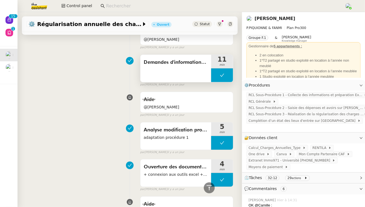
click at [187, 68] on div "Demandes d'informations complémentaires" at bounding box center [176, 68] width 71 height 27
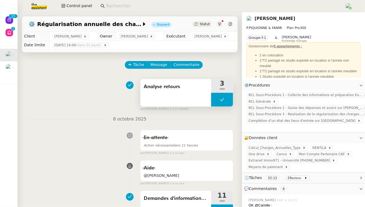
click at [186, 98] on div "Analyse retours" at bounding box center [176, 92] width 71 height 27
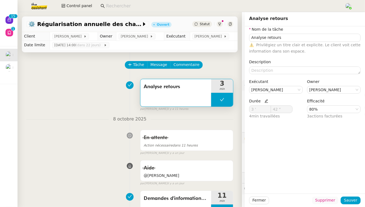
click at [333, 199] on span "Supprimer" at bounding box center [326, 200] width 20 height 6
click at [342, 186] on span "Ok" at bounding box center [340, 185] width 5 height 5
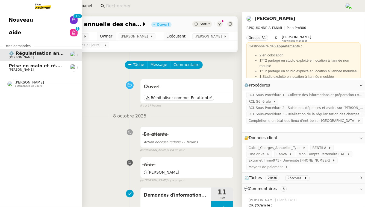
click at [40, 66] on span "Prise en main et ré-élaboration des process" at bounding box center [63, 65] width 108 height 5
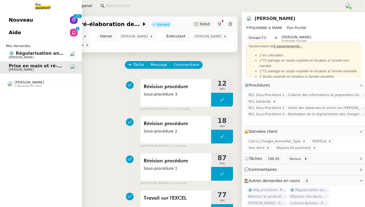
click at [33, 89] on div "Nouveau 0 1 2 3 4 5 6 7 8 9 0 1 2 3 4 5 6 7 8 9 Aide 0 1 2 3 4 5 6 7 8 9 Mes de…" at bounding box center [41, 109] width 82 height 195
click at [36, 86] on span "1 demandes en cours" at bounding box center [27, 86] width 27 height 3
click at [34, 99] on span "[PERSON_NAME]" at bounding box center [21, 98] width 25 height 4
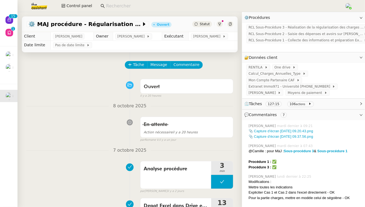
scroll to position [71, 0]
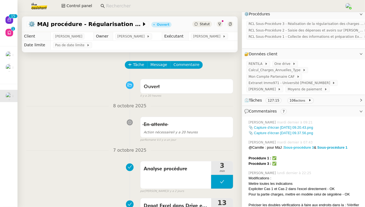
click at [309, 145] on strong "Sous-procédure 3" at bounding box center [299, 147] width 30 height 4
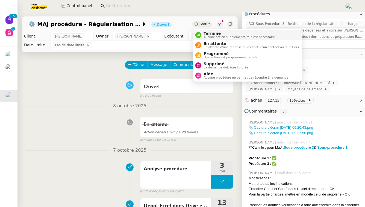
click at [208, 35] on span "Terminé" at bounding box center [240, 33] width 72 height 4
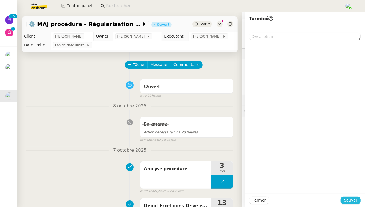
click at [357, 200] on span "Sauver" at bounding box center [350, 200] width 13 height 6
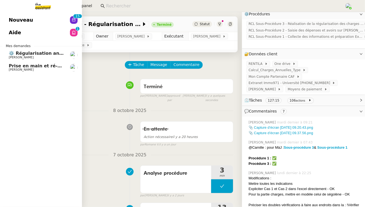
click at [17, 69] on span "[PERSON_NAME]" at bounding box center [21, 70] width 25 height 4
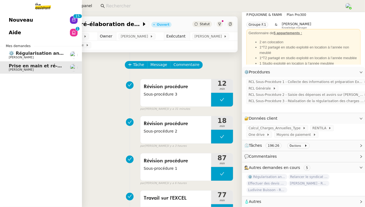
scroll to position [13, 0]
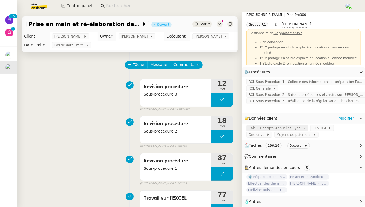
click at [261, 129] on span "Calcul_Charges_Annuelles_Type" at bounding box center [276, 127] width 54 height 5
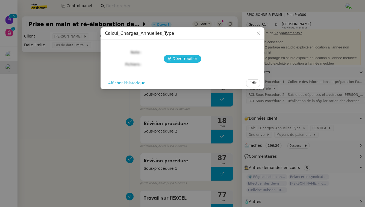
click at [192, 57] on span "Déverrouiller" at bounding box center [185, 59] width 25 height 6
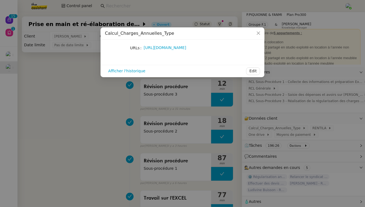
click at [94, 116] on nz-modal-container "Calcul_Charges_Annuelles_Type URLs [URL][DOMAIN_NAME] Afficher l'historique Edit" at bounding box center [182, 103] width 365 height 207
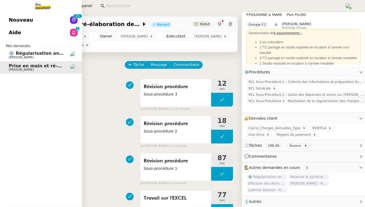
click at [9, 35] on span "Aide" at bounding box center [15, 32] width 12 height 8
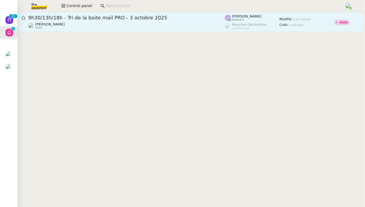
click at [56, 23] on span "[PERSON_NAME]" at bounding box center [50, 24] width 30 height 4
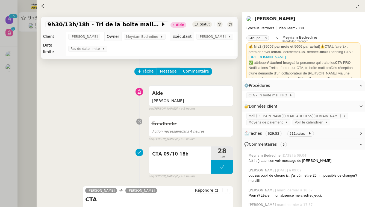
click at [0, 98] on div at bounding box center [182, 103] width 365 height 207
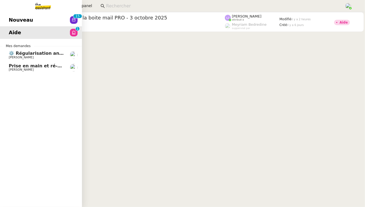
click at [59, 23] on link "Nouveau 0 1 2 3 4 5 6 7 8 9 0 1 2 3 4 5 6 7 8 9" at bounding box center [41, 20] width 82 height 13
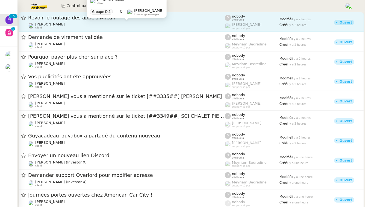
click at [125, 26] on div "[PERSON_NAME] client" at bounding box center [126, 25] width 197 height 7
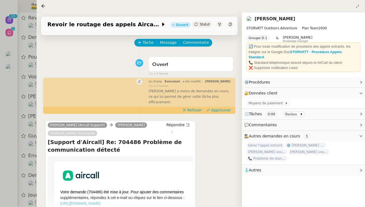
scroll to position [77, 0]
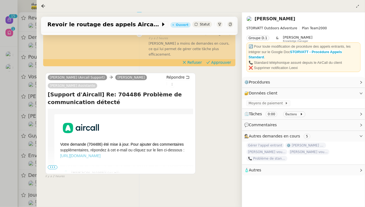
click at [53, 165] on span "•••" at bounding box center [53, 167] width 10 height 4
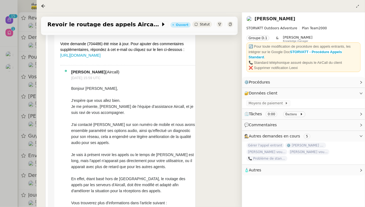
scroll to position [177, 0]
click at [2, 156] on div at bounding box center [182, 103] width 365 height 207
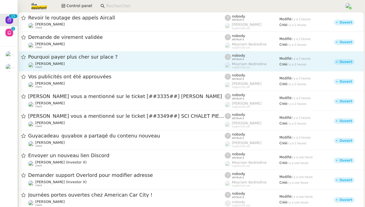
click at [92, 54] on div "Pourquoi payer plus cher sur place ?​" at bounding box center [126, 57] width 197 height 7
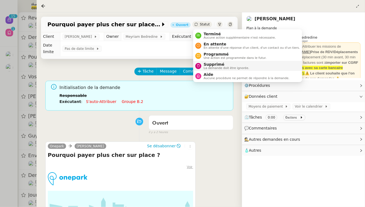
click at [221, 66] on span "Supprimé" at bounding box center [227, 64] width 46 height 4
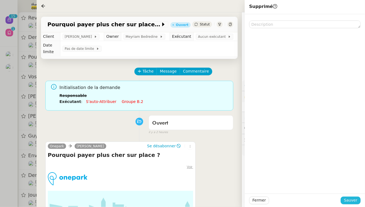
click at [353, 200] on span "Sauver" at bounding box center [350, 200] width 13 height 6
click at [0, 145] on div at bounding box center [182, 103] width 365 height 207
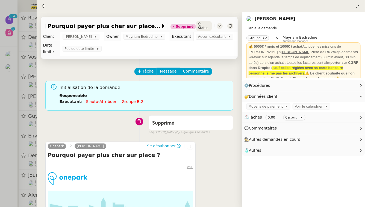
drag, startPoint x: 0, startPoint y: 86, endPoint x: 13, endPoint y: 80, distance: 14.7
click at [1, 86] on div at bounding box center [182, 103] width 365 height 207
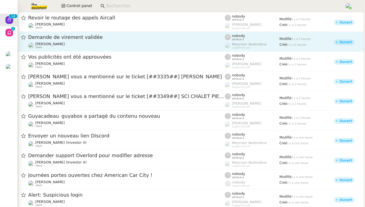
click at [84, 39] on span "Demande de virement validée" at bounding box center [126, 37] width 197 height 5
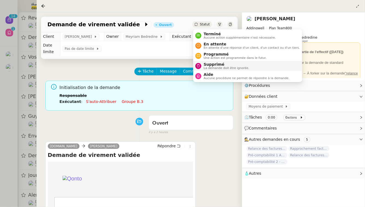
click at [210, 64] on span "Supprimé" at bounding box center [227, 64] width 46 height 4
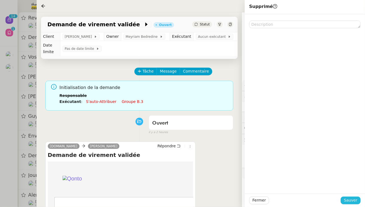
click at [348, 202] on span "Sauver" at bounding box center [350, 200] width 13 height 6
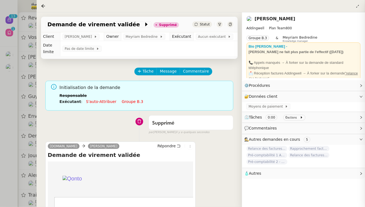
click at [0, 130] on div at bounding box center [182, 103] width 365 height 207
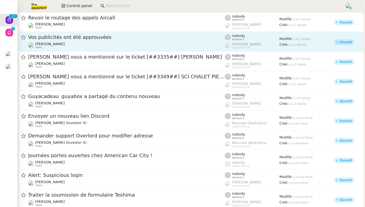
click at [103, 41] on div "Vos publicités ont été approuvées [PERSON_NAME] client" at bounding box center [126, 41] width 197 height 15
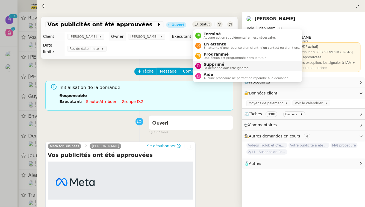
click at [206, 66] on span "Supprimé" at bounding box center [227, 64] width 46 height 4
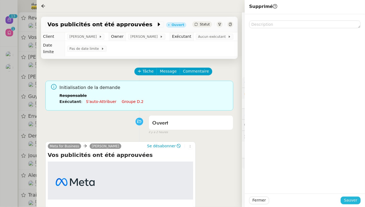
click at [350, 201] on span "Sauver" at bounding box center [350, 200] width 13 height 6
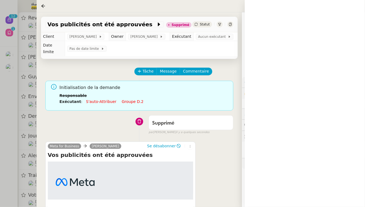
click at [2, 91] on div at bounding box center [182, 103] width 365 height 207
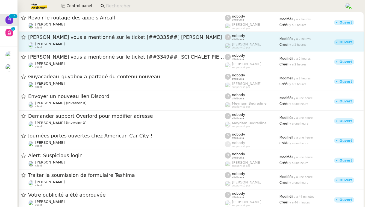
click at [84, 37] on span "[PERSON_NAME] vous a mentionné sur le ticket [##3335##] [PERSON_NAME]" at bounding box center [126, 37] width 197 height 5
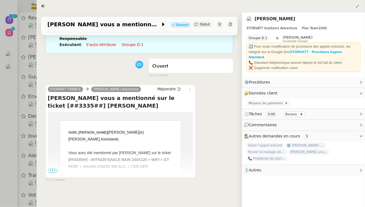
scroll to position [77, 0]
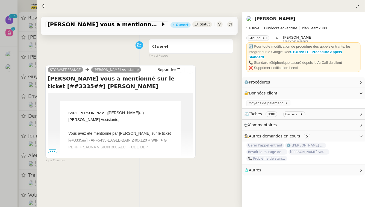
click at [54, 150] on span "•••" at bounding box center [53, 151] width 10 height 4
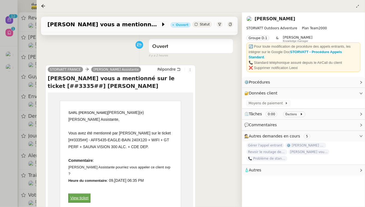
click at [8, 135] on div at bounding box center [182, 103] width 365 height 207
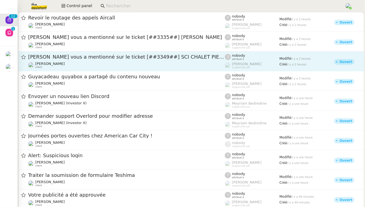
click at [94, 58] on span "[PERSON_NAME] vous a mentionné sur le ticket [##3349##] SCI CHALET PIERRE" at bounding box center [126, 56] width 197 height 5
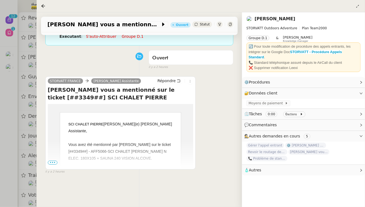
scroll to position [77, 0]
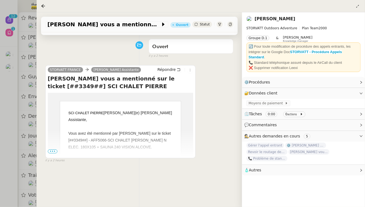
click at [55, 150] on span "•••" at bounding box center [53, 151] width 10 height 4
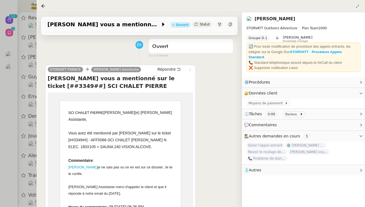
click at [16, 144] on div at bounding box center [182, 103] width 365 height 207
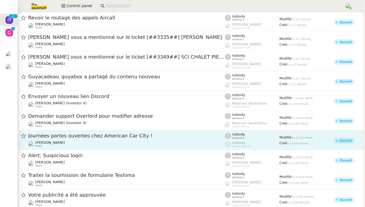
click at [97, 138] on div "Journées portes ouvertes chez American Car City !" at bounding box center [126, 135] width 197 height 7
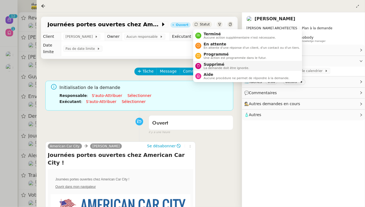
click at [206, 63] on span "Supprimé" at bounding box center [227, 64] width 46 height 4
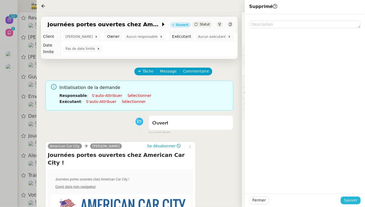
click at [358, 200] on span "Sauver" at bounding box center [350, 200] width 13 height 6
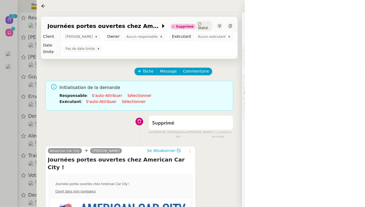
click at [1, 134] on div at bounding box center [182, 103] width 365 height 207
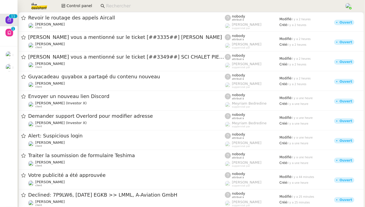
click at [77, 103] on span "[PERSON_NAME] (Investor X)" at bounding box center [60, 103] width 51 height 4
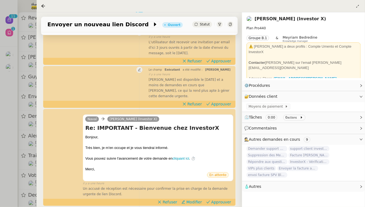
scroll to position [99, 0]
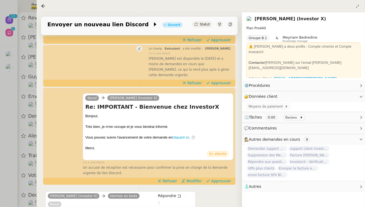
click at [0, 104] on div at bounding box center [182, 103] width 365 height 207
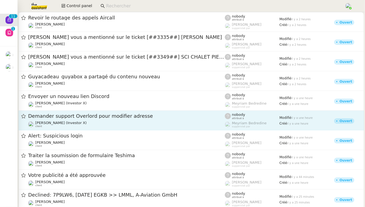
click at [70, 118] on span "Demander support Overlord pour modifier adresse" at bounding box center [126, 116] width 197 height 5
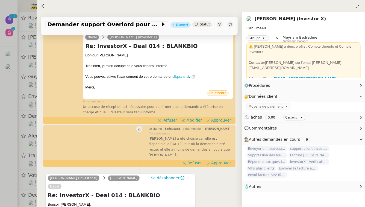
scroll to position [93, 0]
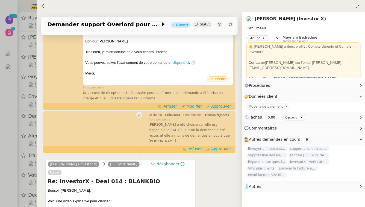
click at [0, 137] on div at bounding box center [182, 103] width 365 height 207
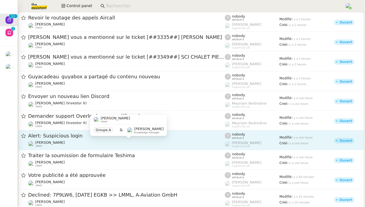
click at [110, 146] on div "[PERSON_NAME] client" at bounding box center [126, 143] width 197 height 7
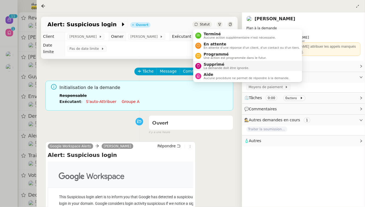
click at [207, 68] on span "La demande doit être ignorée." at bounding box center [227, 67] width 46 height 3
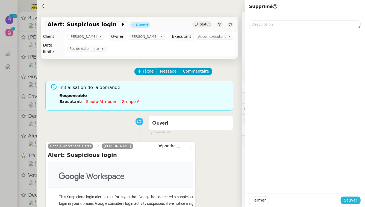
click at [356, 199] on span "Sauver" at bounding box center [350, 200] width 13 height 6
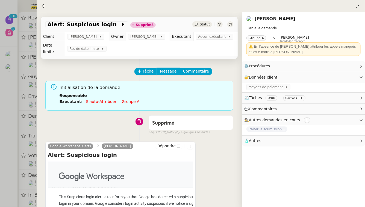
click at [0, 126] on div at bounding box center [182, 103] width 365 height 207
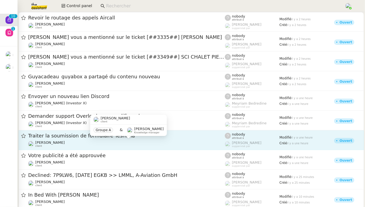
click at [65, 144] on span "[PERSON_NAME]" at bounding box center [50, 142] width 30 height 4
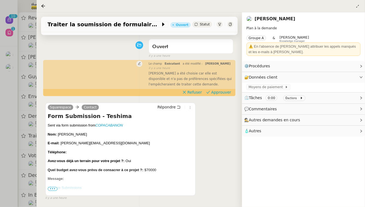
scroll to position [68, 0]
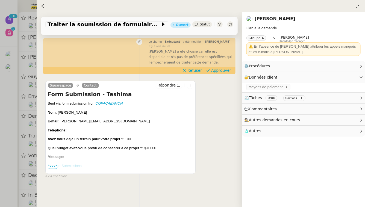
click at [0, 126] on div at bounding box center [182, 103] width 365 height 207
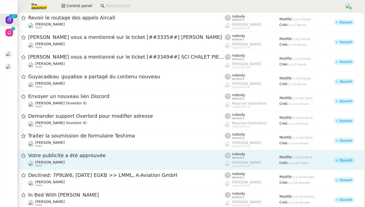
click at [83, 151] on link "Votre publicité a été approuvée [PERSON_NAME] client nobody attribué à [PERSON_…" at bounding box center [192, 160] width 346 height 20
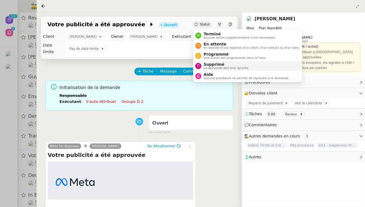
click at [217, 66] on span "Supprimé" at bounding box center [227, 64] width 46 height 4
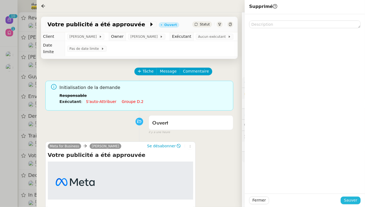
click at [358, 200] on button "Sauver" at bounding box center [351, 200] width 20 height 8
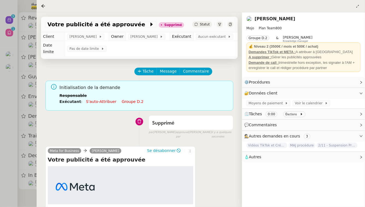
click at [9, 147] on div at bounding box center [182, 103] width 365 height 207
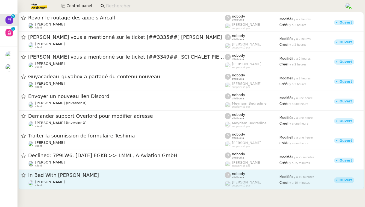
click at [81, 175] on span "In Bed With [PERSON_NAME]" at bounding box center [126, 175] width 197 height 5
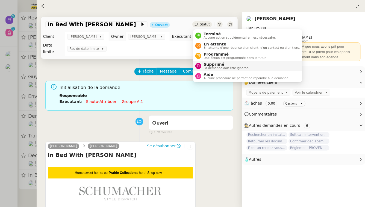
click at [206, 64] on span "Supprimé" at bounding box center [227, 64] width 46 height 4
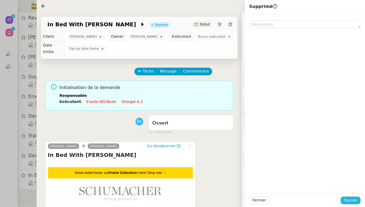
click at [359, 201] on button "Sauver" at bounding box center [351, 200] width 20 height 8
click at [1, 136] on div at bounding box center [182, 103] width 365 height 207
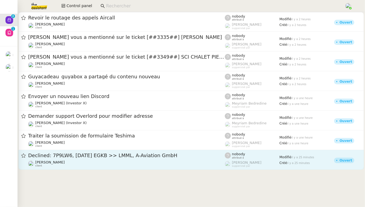
click at [83, 153] on span "Declined: 7P9LW6, [DATE] EGKB >> LMML, A-Aviation GmbH" at bounding box center [126, 155] width 197 height 5
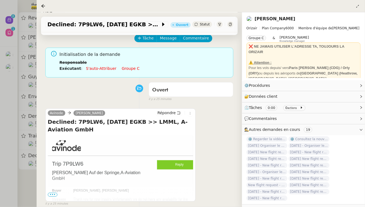
scroll to position [69, 0]
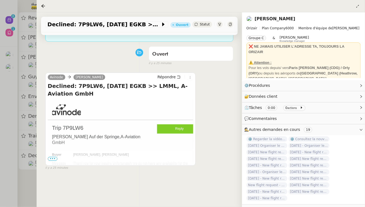
click at [7, 146] on div at bounding box center [182, 103] width 365 height 207
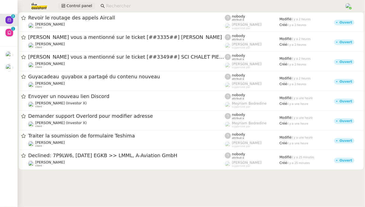
click at [68, 7] on span "Control panel" at bounding box center [79, 6] width 26 height 6
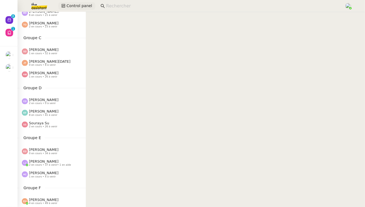
scroll to position [95, 0]
click at [49, 48] on span "[PERSON_NAME]" at bounding box center [44, 49] width 30 height 4
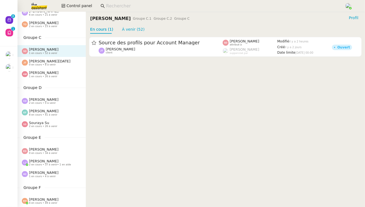
click at [51, 73] on span "[PERSON_NAME]" at bounding box center [44, 73] width 30 height 4
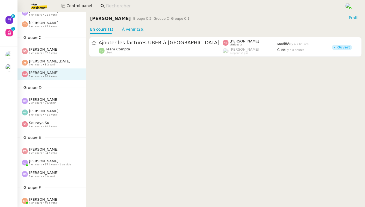
click at [46, 101] on span "2 en cours • 0 à venir" at bounding box center [42, 102] width 27 height 3
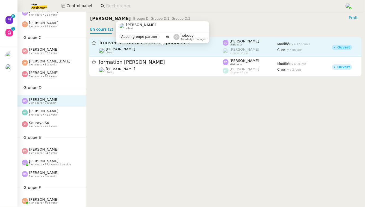
click at [161, 54] on div "[PERSON_NAME] client" at bounding box center [161, 50] width 124 height 7
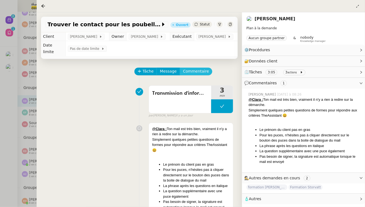
click at [198, 68] on span "Commentaire" at bounding box center [196, 71] width 26 height 6
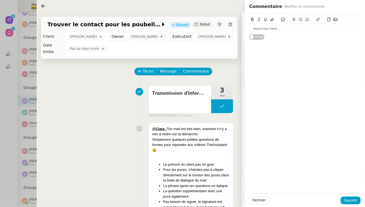
click at [0, 110] on div at bounding box center [182, 103] width 365 height 207
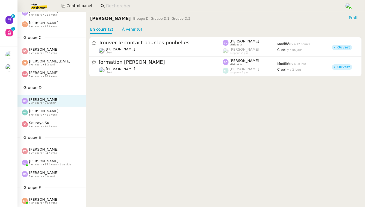
click at [50, 113] on span "[PERSON_NAME]" at bounding box center [44, 111] width 30 height 4
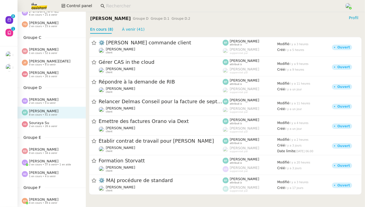
click at [52, 122] on div "Souraya Su 2 en cours • 26 à venir" at bounding box center [43, 124] width 28 height 7
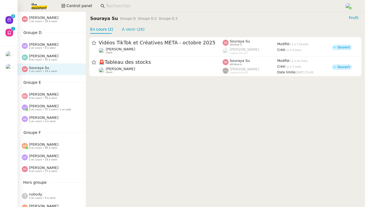
scroll to position [160, 0]
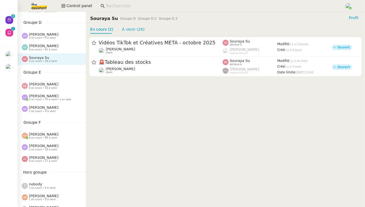
click at [59, 146] on div "[PERSON_NAME] 1 en cours • 14 à venir" at bounding box center [54, 147] width 64 height 7
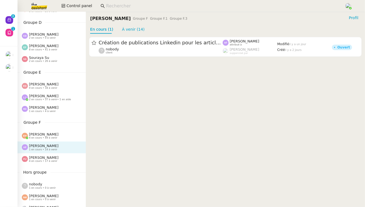
click at [54, 156] on div "[PERSON_NAME] 4 en cours • 17 à venir" at bounding box center [44, 158] width 30 height 7
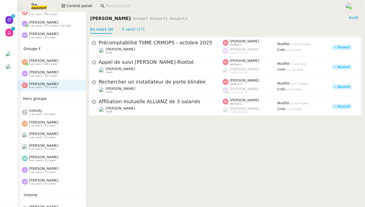
scroll to position [235, 0]
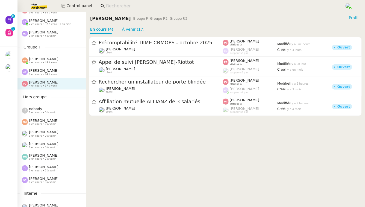
click at [74, 114] on div "nobody 1 en cours • 0 à venir" at bounding box center [52, 109] width 68 height 11
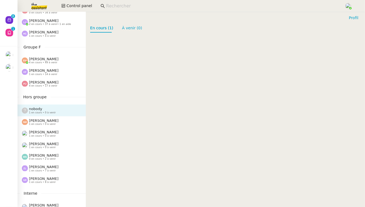
click at [70, 122] on div "[PERSON_NAME] 1 en cours • 0 à venir" at bounding box center [54, 121] width 64 height 7
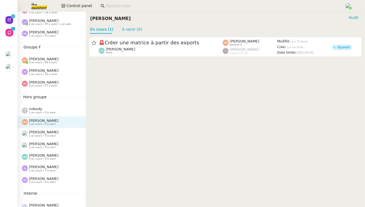
click at [48, 181] on span "1 en cours • 8 à venir" at bounding box center [42, 182] width 27 height 3
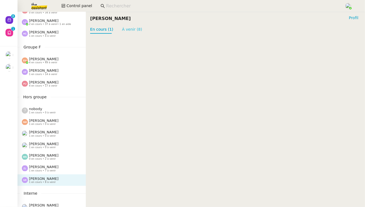
click at [130, 27] on link "À venir (8)" at bounding box center [132, 29] width 20 height 4
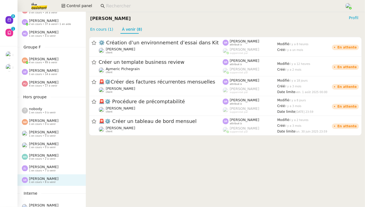
click at [48, 168] on span "[PERSON_NAME]" at bounding box center [44, 167] width 30 height 4
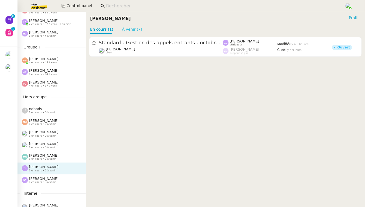
click at [134, 30] on link "À venir (7)" at bounding box center [132, 29] width 20 height 4
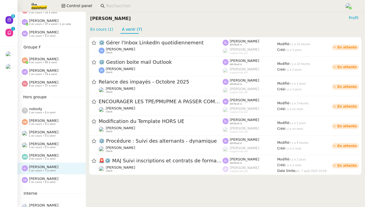
click at [46, 177] on span "[PERSON_NAME]" at bounding box center [44, 178] width 30 height 4
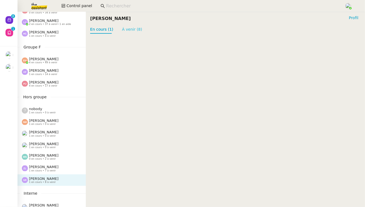
click at [133, 27] on link "À venir (8)" at bounding box center [132, 29] width 20 height 4
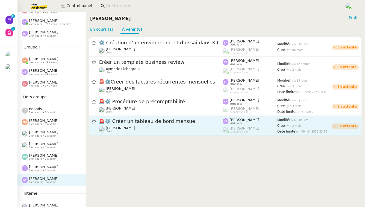
click at [133, 123] on span "🚨 ⚙️ Créer un tableau de bord mensuel" at bounding box center [161, 121] width 124 height 5
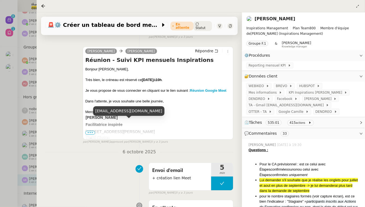
scroll to position [70, 0]
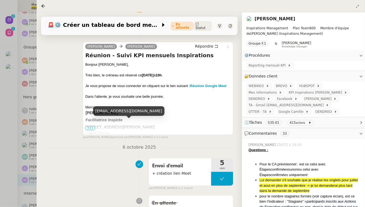
click at [17, 142] on div at bounding box center [182, 103] width 365 height 207
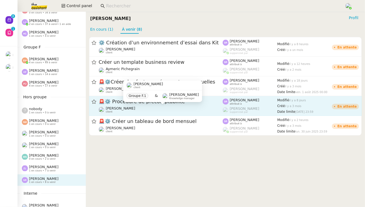
click at [141, 106] on div "[PERSON_NAME] client" at bounding box center [161, 109] width 124 height 7
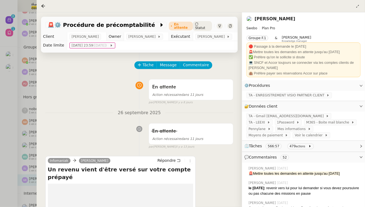
scroll to position [1, 0]
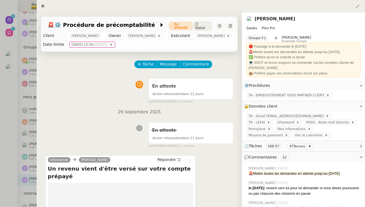
click at [0, 112] on div at bounding box center [182, 103] width 365 height 207
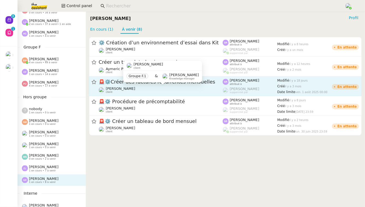
click at [165, 88] on div "[PERSON_NAME] client" at bounding box center [161, 89] width 124 height 7
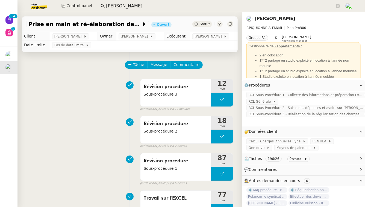
click at [287, 19] on link "[PERSON_NAME]" at bounding box center [275, 18] width 41 height 5
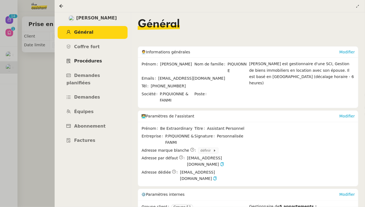
click at [77, 60] on span "Procédures" at bounding box center [88, 60] width 28 height 5
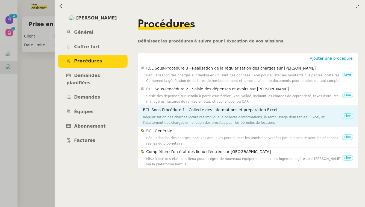
click at [256, 110] on h4 "RCL Sous-Procédure 1 - Collecte des informations et préparation Excel" at bounding box center [242, 110] width 199 height 6
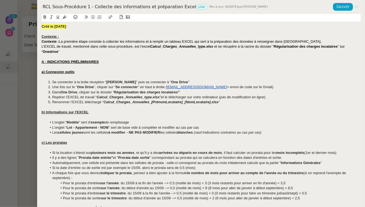
click at [159, 5] on div "RCL Sous-Procédure 1 - Collecte des informations et préparation Excel Live Mis …" at bounding box center [188, 7] width 292 height 6
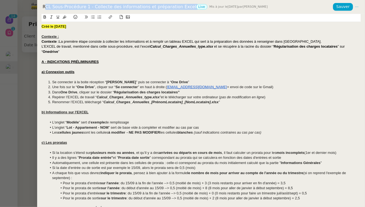
click at [159, 5] on div "RCL Sous-Procédure 1 - Collecte des informations et préparation Excel Live Mis …" at bounding box center [188, 7] width 292 height 6
copy div "RCL Sous-Procédure 1 - Collecte des informations et préparation Excel"
click at [21, 110] on div at bounding box center [182, 103] width 365 height 207
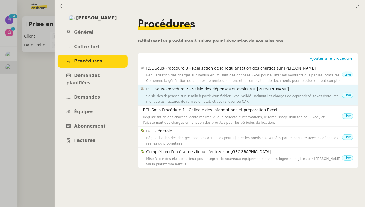
click at [278, 97] on div "Saisie des dépenses sur Rentila à partir d'un fichier Excel validé, incluant le…" at bounding box center [244, 98] width 196 height 11
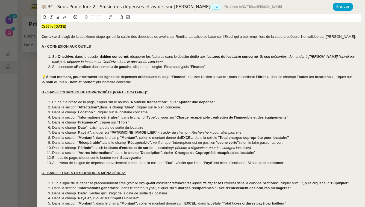
click at [130, 8] on div "RCL Sous-Procédure 2 - Saisie des dépenses et avoirs sur Rentila Live Mis à jou…" at bounding box center [188, 7] width 292 height 6
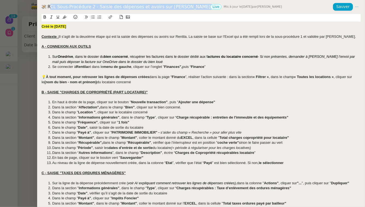
copy div "RCL Sous-Procédure 2 - Saisie des dépenses et avoirs sur [PERSON_NAME]"
click at [26, 82] on div at bounding box center [182, 103] width 365 height 207
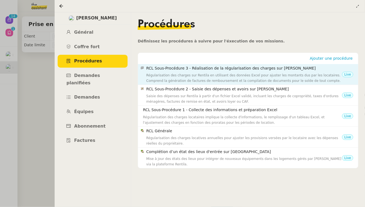
click at [257, 77] on div "Régularisation des charges sur Rentila en utilisant des données Excel pour ajus…" at bounding box center [244, 77] width 196 height 11
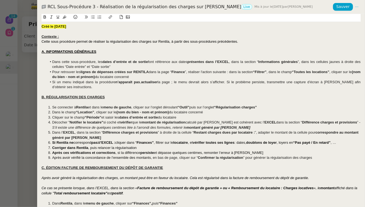
click at [132, 6] on div "RCL Sous-Procédure 3 - Réalisation de la régularisation des charges sur Rentila…" at bounding box center [188, 7] width 292 height 6
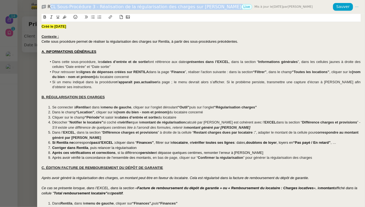
copy div "RCL Sous-Procédure 3 - Réalisation de la régularisation des charges sur [PERSON…"
click at [17, 100] on div at bounding box center [182, 103] width 365 height 207
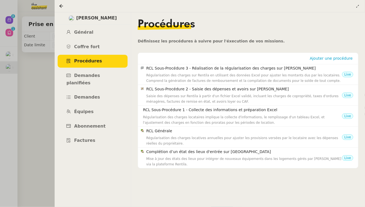
click at [25, 94] on div at bounding box center [182, 103] width 365 height 207
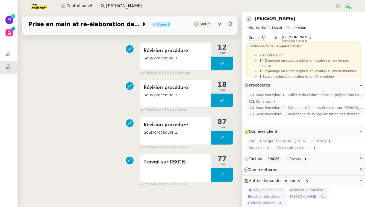
scroll to position [37, 0]
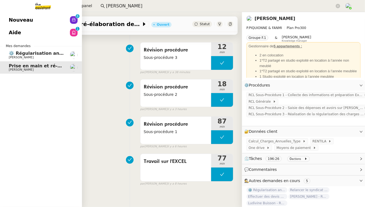
click at [28, 56] on span "[PERSON_NAME]" at bounding box center [21, 58] width 25 height 4
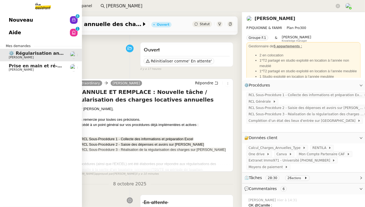
click at [30, 67] on span "Prise en main et ré-élaboration des process" at bounding box center [63, 65] width 108 height 5
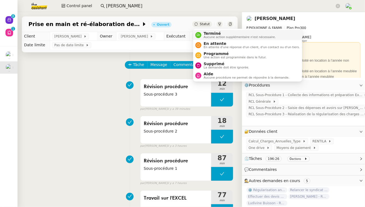
click at [209, 34] on span "Terminé" at bounding box center [240, 33] width 72 height 4
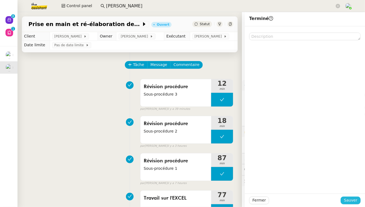
click at [354, 201] on span "Sauver" at bounding box center [350, 200] width 13 height 6
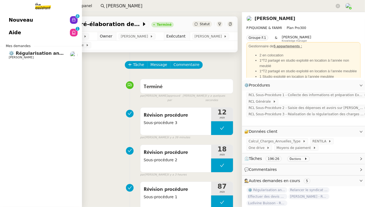
click at [37, 58] on span "[PERSON_NAME]" at bounding box center [36, 57] width 55 height 3
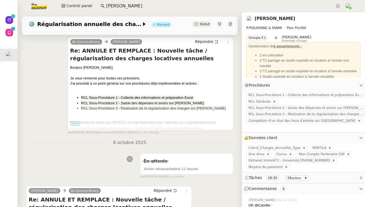
scroll to position [80, 0]
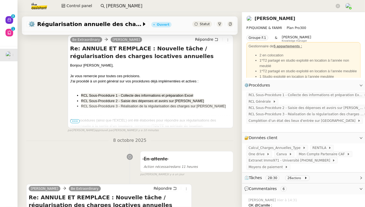
click at [220, 24] on icon at bounding box center [220, 24] width 3 height 3
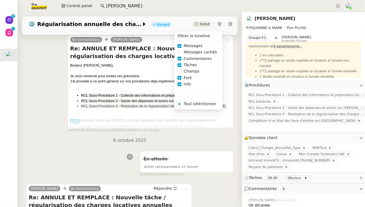
click at [199, 46] on span "Messages" at bounding box center [193, 46] width 23 height 6
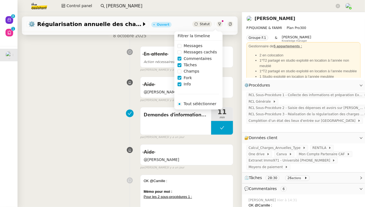
click at [190, 66] on span "Tâches" at bounding box center [191, 65] width 18 height 6
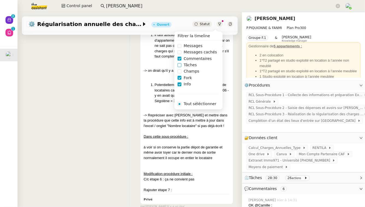
scroll to position [0, 0]
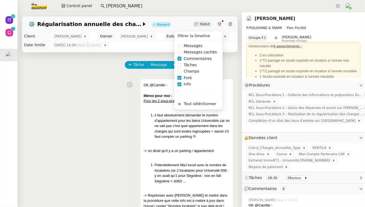
click at [189, 79] on span "Fork" at bounding box center [188, 78] width 13 height 6
click at [188, 86] on span "Info" at bounding box center [188, 84] width 12 height 6
click at [125, 164] on div "OK @Camille : Mémo pour moi : Pour les 2 sous-procédures 1 : il faut absoluemen…" at bounding box center [129, 182] width 207 height 213
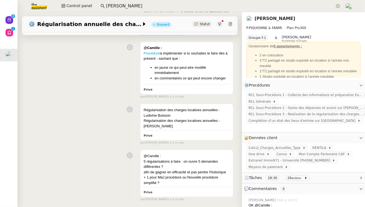
scroll to position [400, 0]
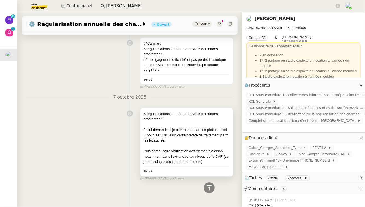
click at [216, 122] on div at bounding box center [187, 124] width 86 height 5
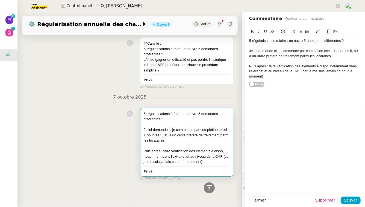
click at [331, 202] on span "Supprimer" at bounding box center [326, 200] width 20 height 6
click at [341, 185] on span "Ok" at bounding box center [340, 185] width 5 height 5
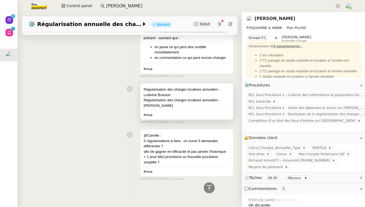
click at [223, 115] on div "Privé" at bounding box center [187, 115] width 86 height 6
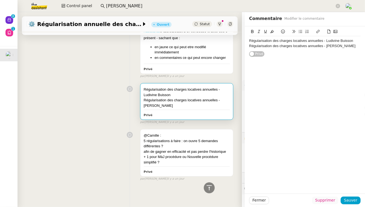
click at [335, 202] on span "Supprimer" at bounding box center [326, 200] width 20 height 6
click at [339, 185] on span "Ok" at bounding box center [340, 185] width 5 height 5
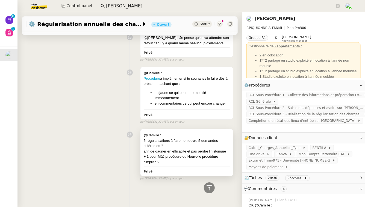
click at [212, 147] on div "5 régularisations à faire : on ouvre 5 demandes différentes ?" at bounding box center [187, 143] width 86 height 11
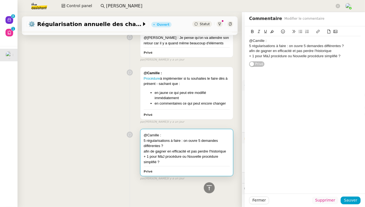
click at [334, 200] on span "Supprimer" at bounding box center [326, 200] width 20 height 6
click at [339, 184] on span "Ok" at bounding box center [340, 185] width 5 height 5
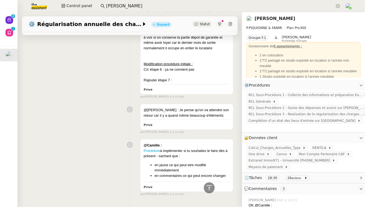
scroll to position [188, 0]
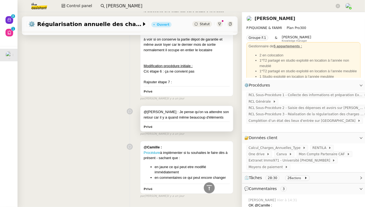
click at [230, 123] on div "@Stéphanie : Je pense qu'on va attendre son retour car il y a quand même beauco…" at bounding box center [187, 118] width 93 height 25
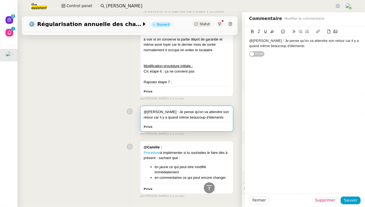
click at [330, 198] on span "Supprimer" at bounding box center [326, 200] width 20 height 6
click at [338, 185] on span "Ok" at bounding box center [340, 185] width 5 height 5
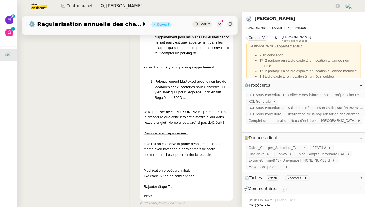
scroll to position [85, 0]
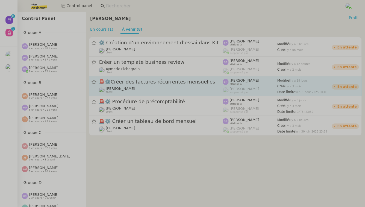
scroll to position [235, 0]
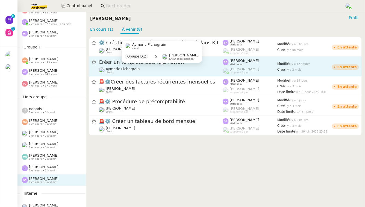
click at [162, 71] on div "[PERSON_NAME] client" at bounding box center [161, 70] width 124 height 7
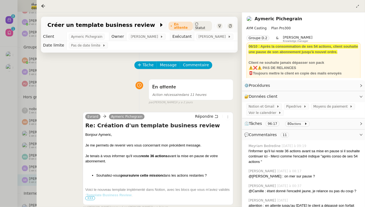
click at [6, 100] on div at bounding box center [182, 103] width 365 height 207
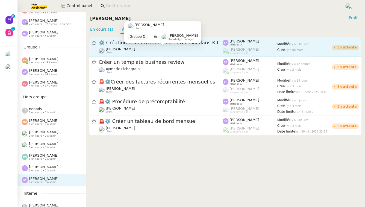
click at [147, 48] on div "Florian Parant client" at bounding box center [161, 50] width 124 height 7
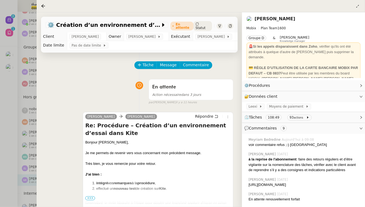
click at [0, 96] on div at bounding box center [182, 103] width 365 height 207
